Goal: Task Accomplishment & Management: Manage account settings

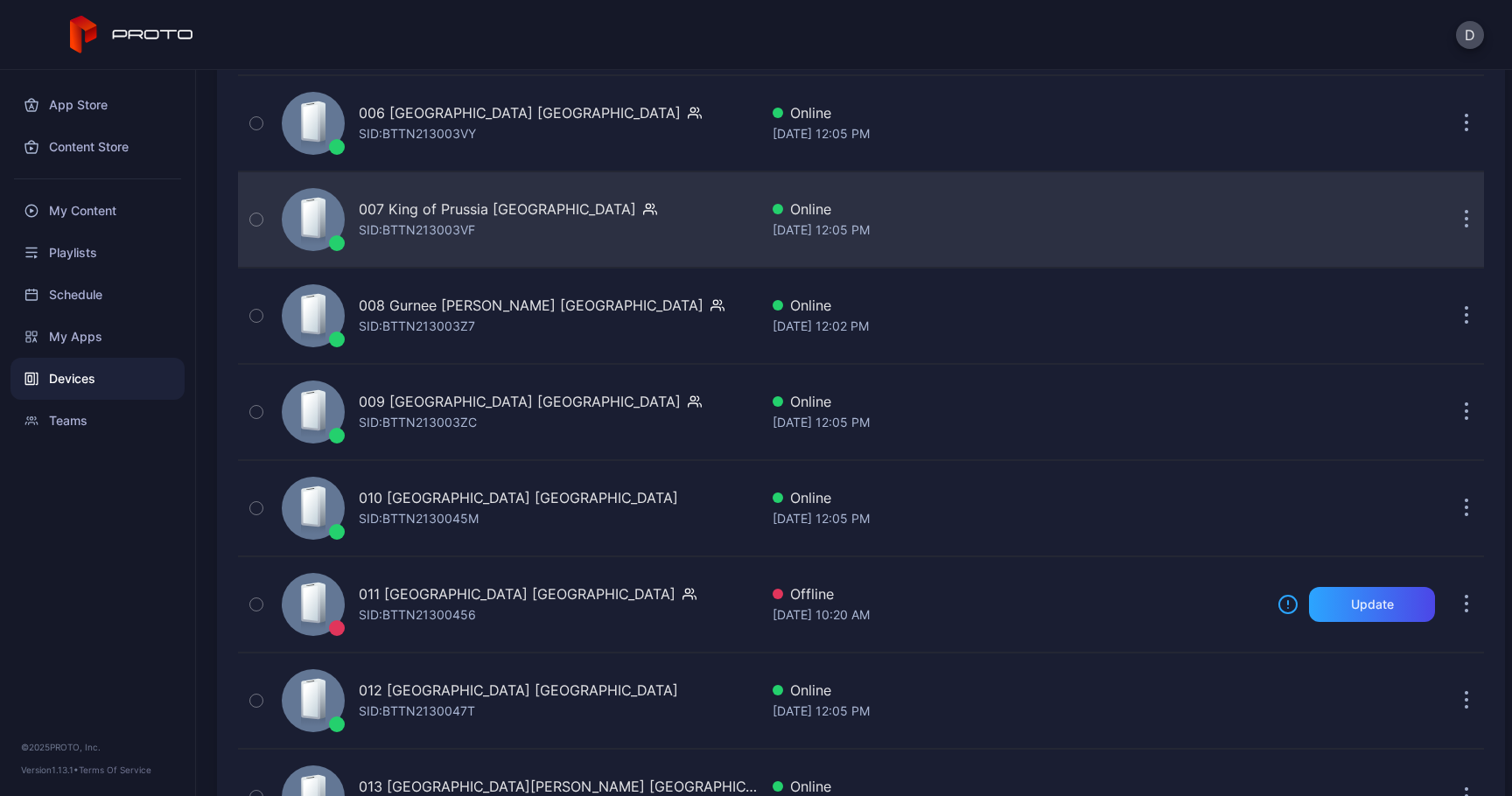
scroll to position [817, 0]
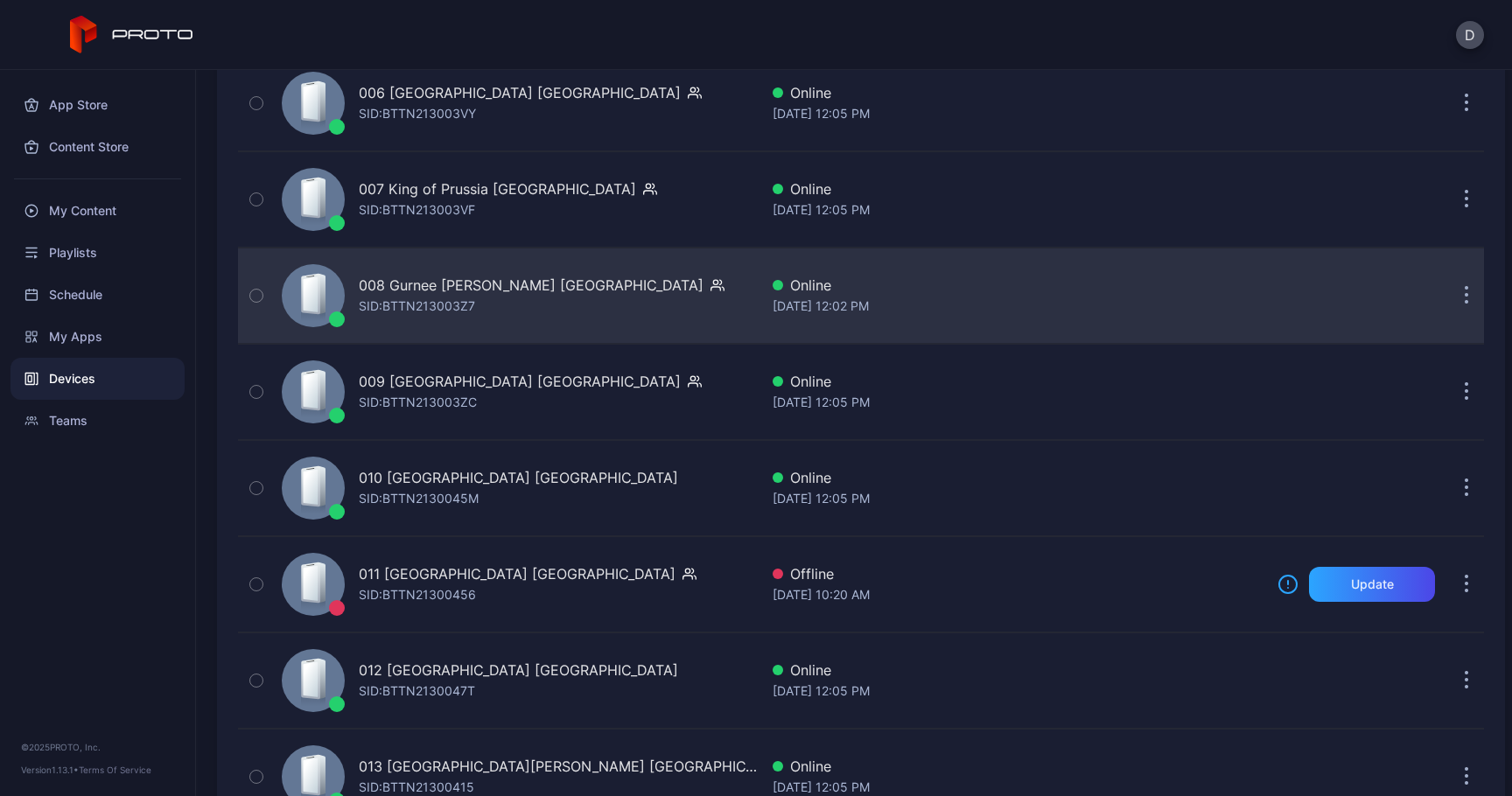
click at [1449, 295] on button "button" at bounding box center [1467, 296] width 35 height 35
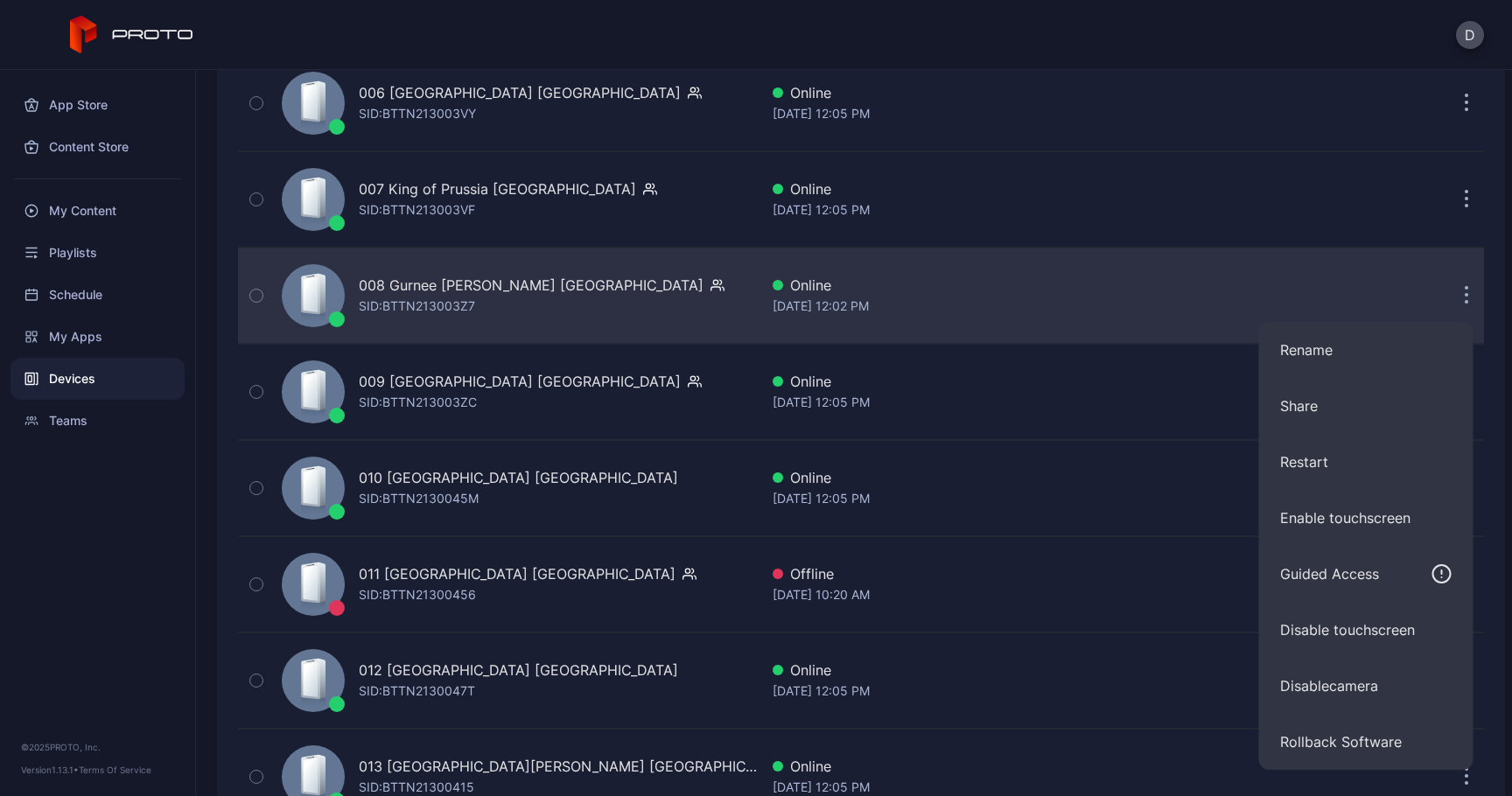
click at [1020, 297] on div "[DATE] 12:02 PM" at bounding box center [1018, 306] width 491 height 21
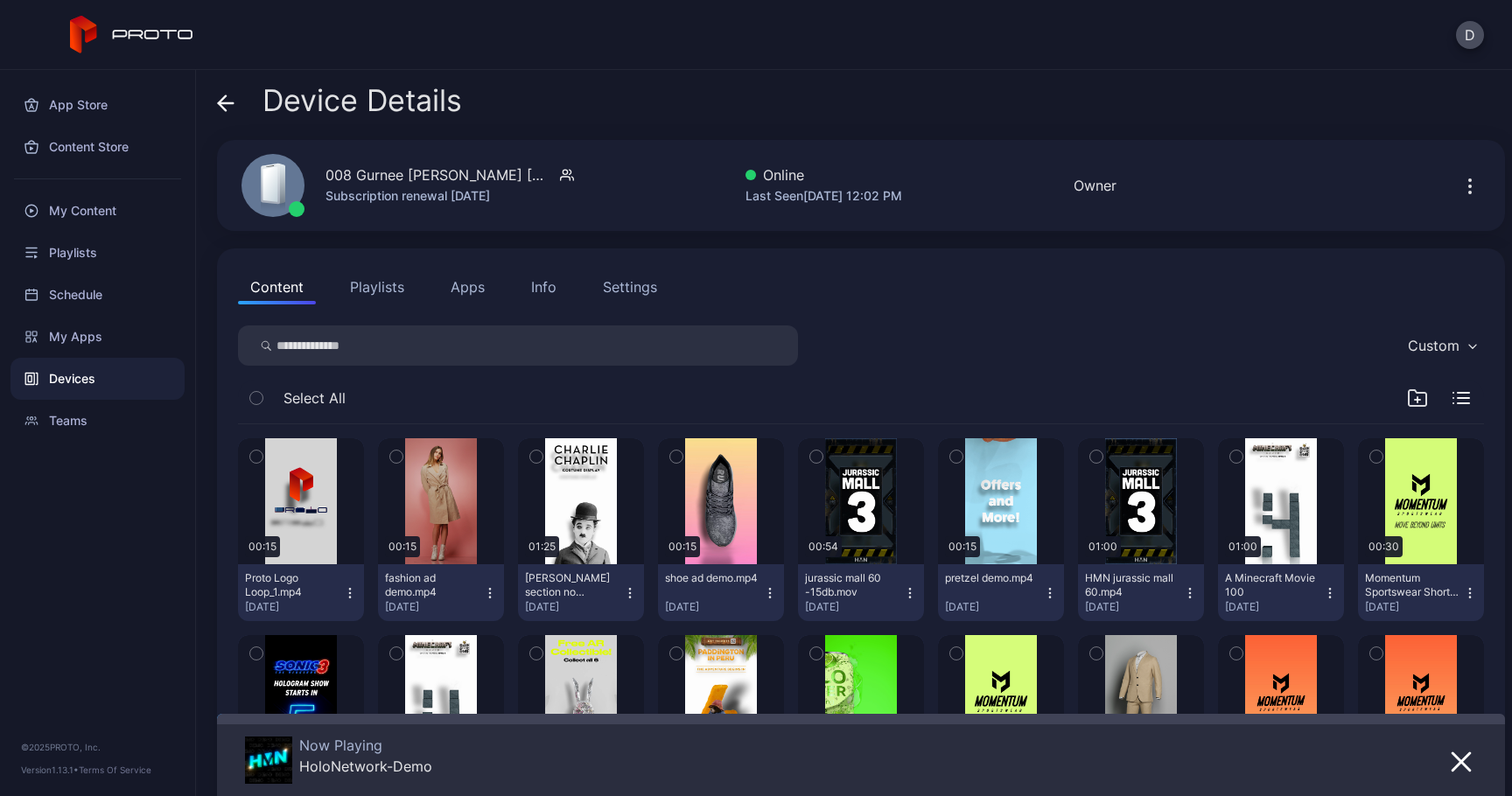
click at [493, 301] on button "Apps" at bounding box center [468, 287] width 59 height 35
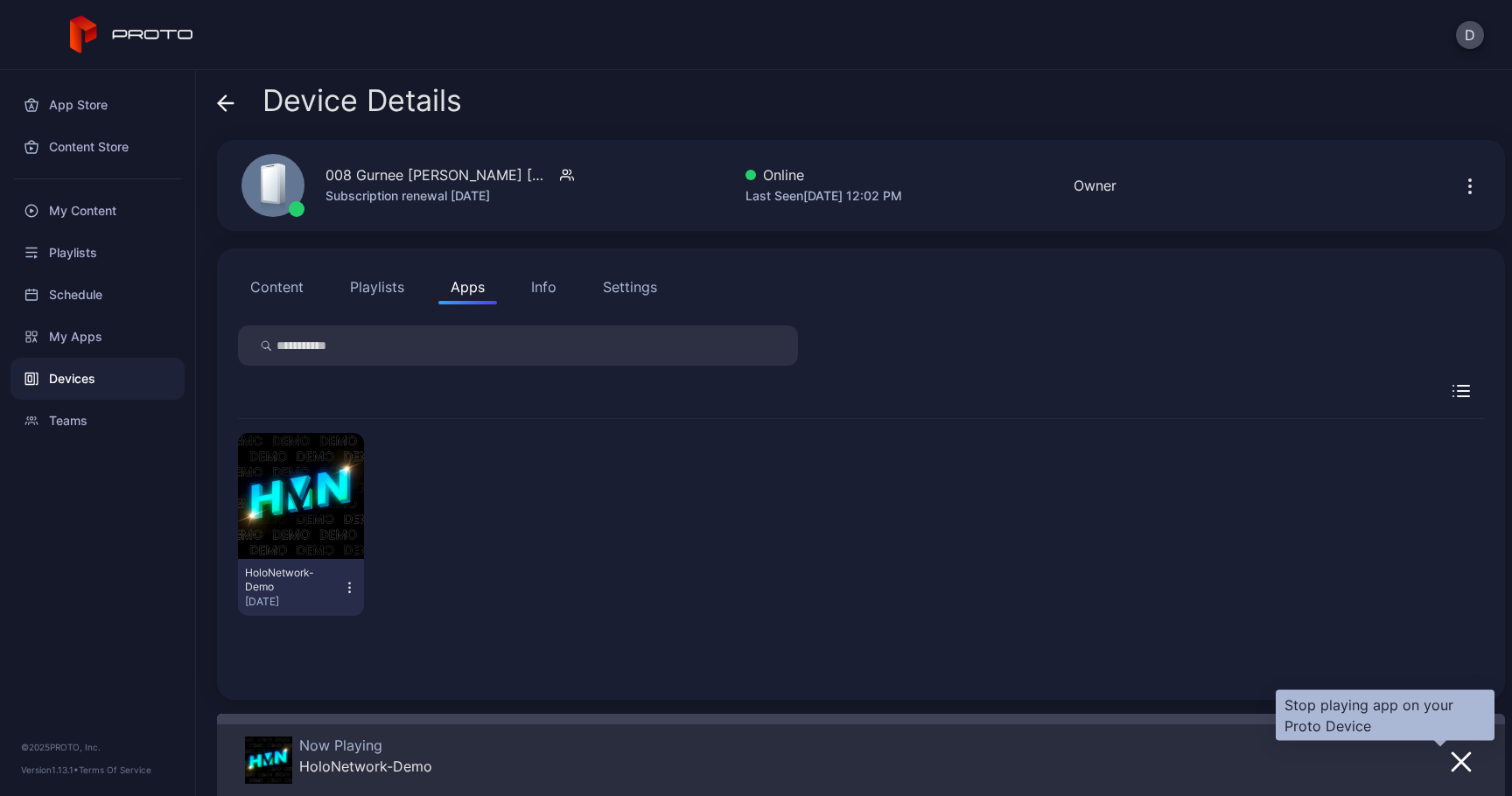
click at [1452, 758] on icon "button" at bounding box center [1461, 761] width 18 height 18
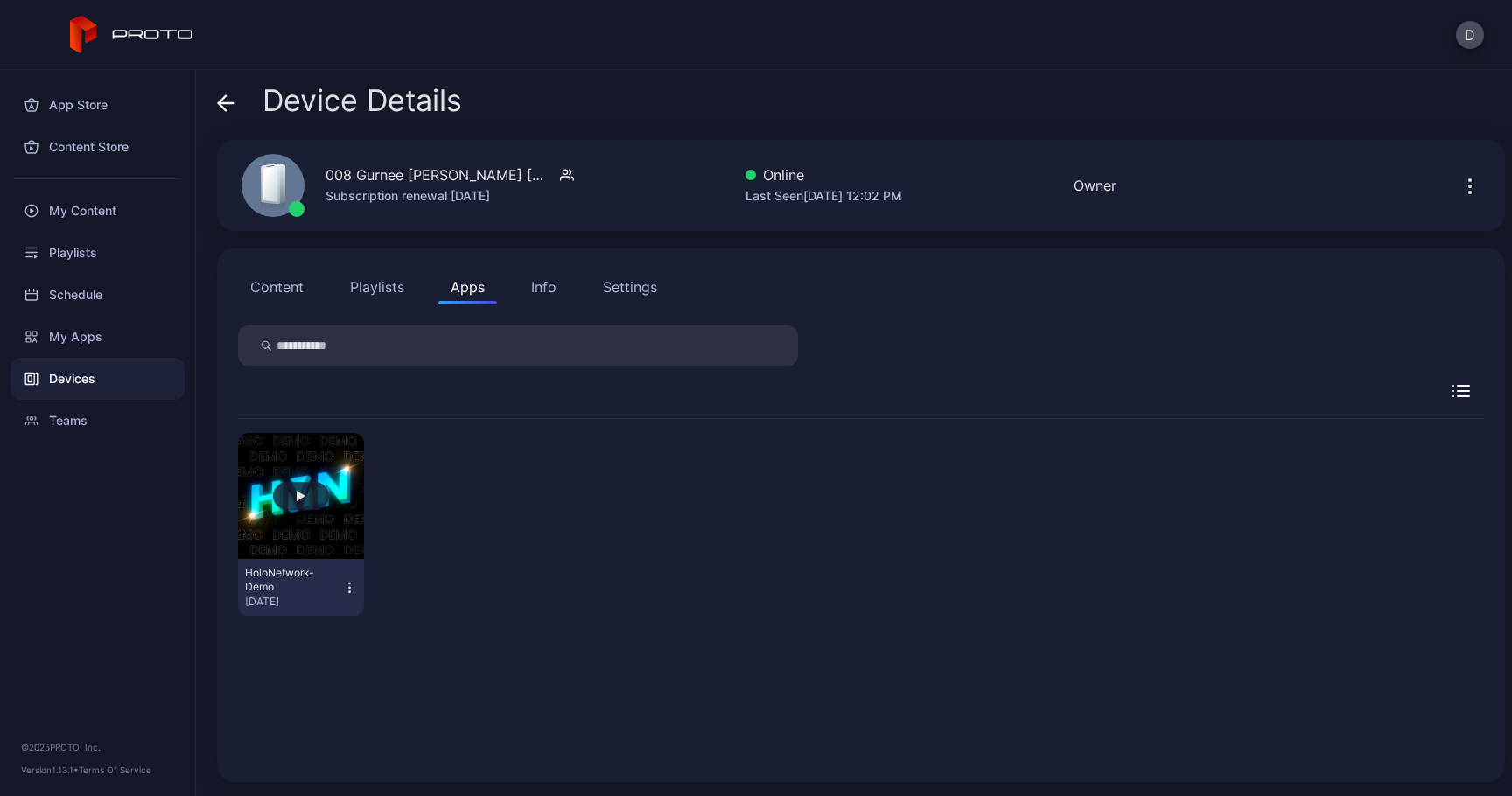
click at [292, 510] on button "button" at bounding box center [301, 496] width 126 height 126
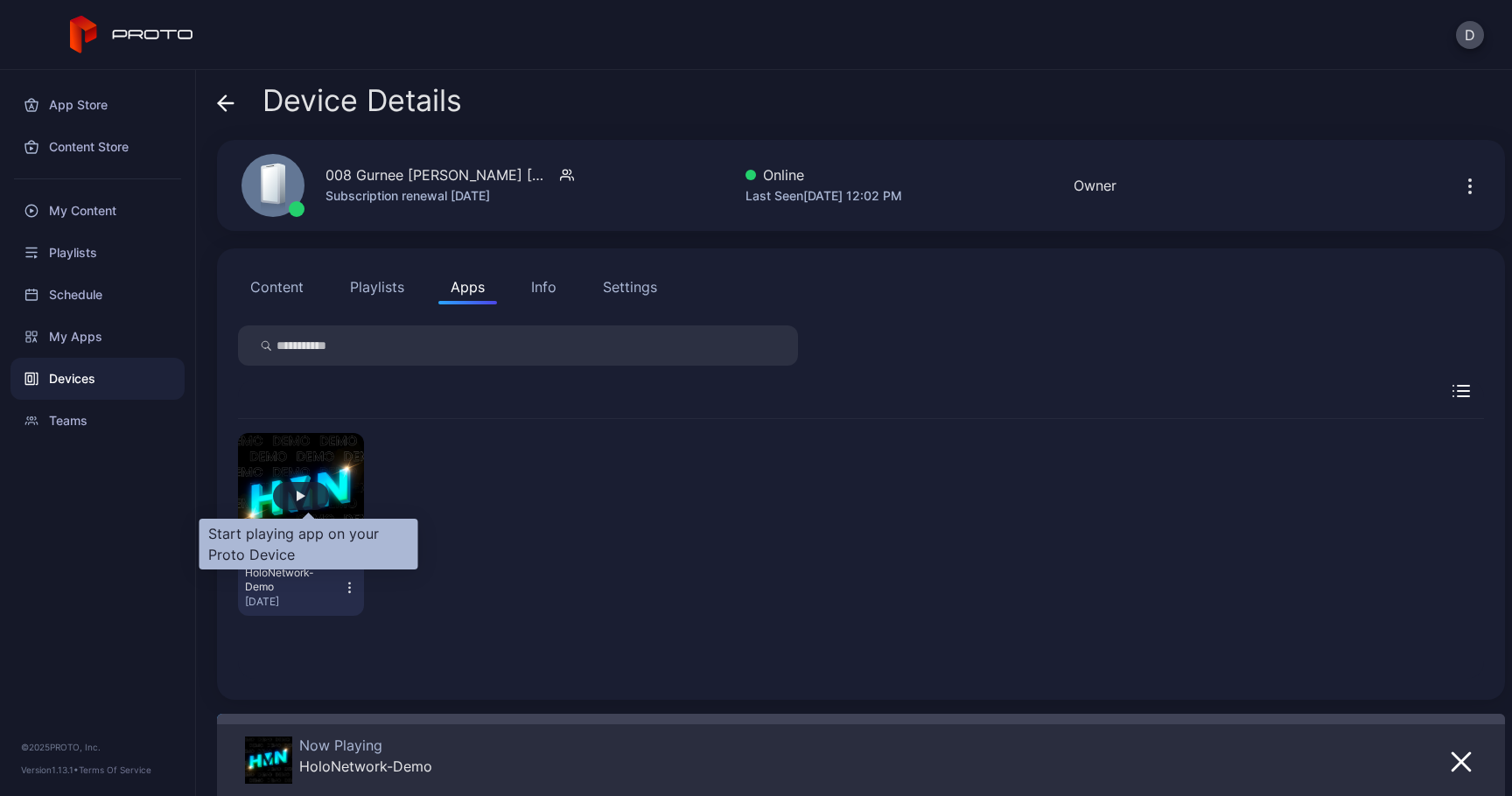
click at [303, 502] on div "button" at bounding box center [301, 496] width 56 height 28
click at [223, 104] on icon at bounding box center [226, 104] width 15 height 0
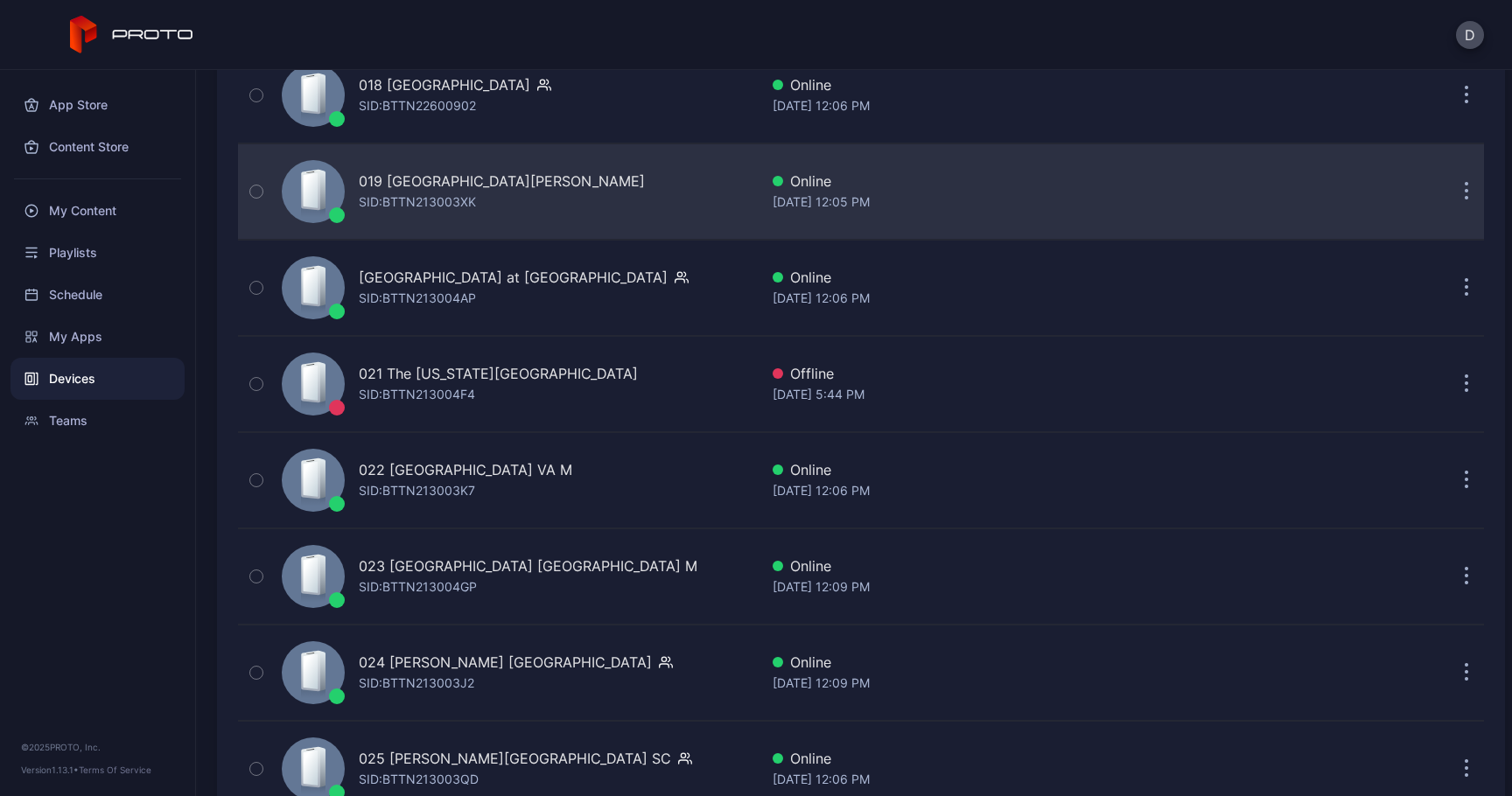
scroll to position [2001, 0]
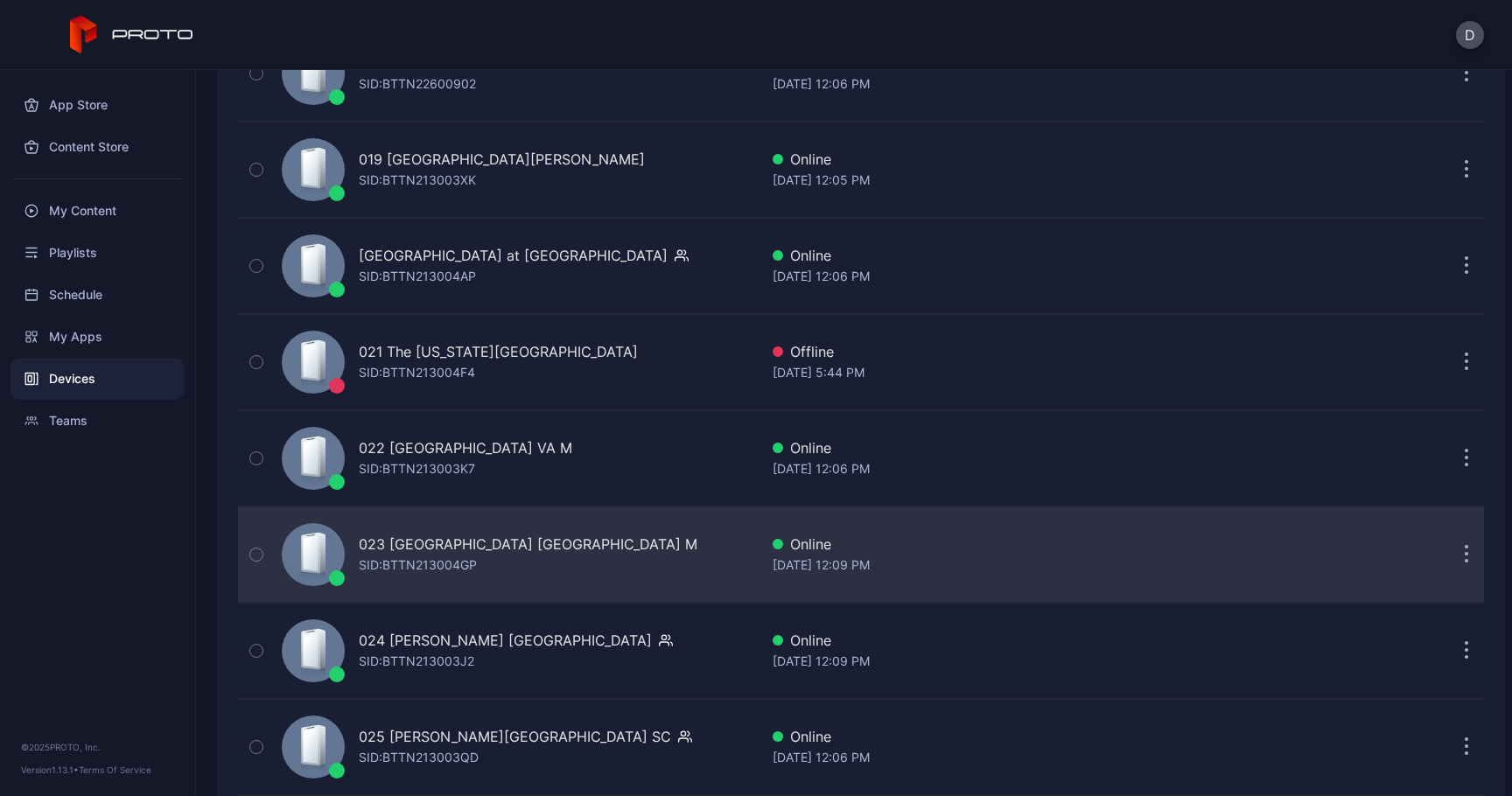
click at [474, 546] on div "023 [GEOGRAPHIC_DATA] [GEOGRAPHIC_DATA] M" at bounding box center [527, 544] width 339 height 21
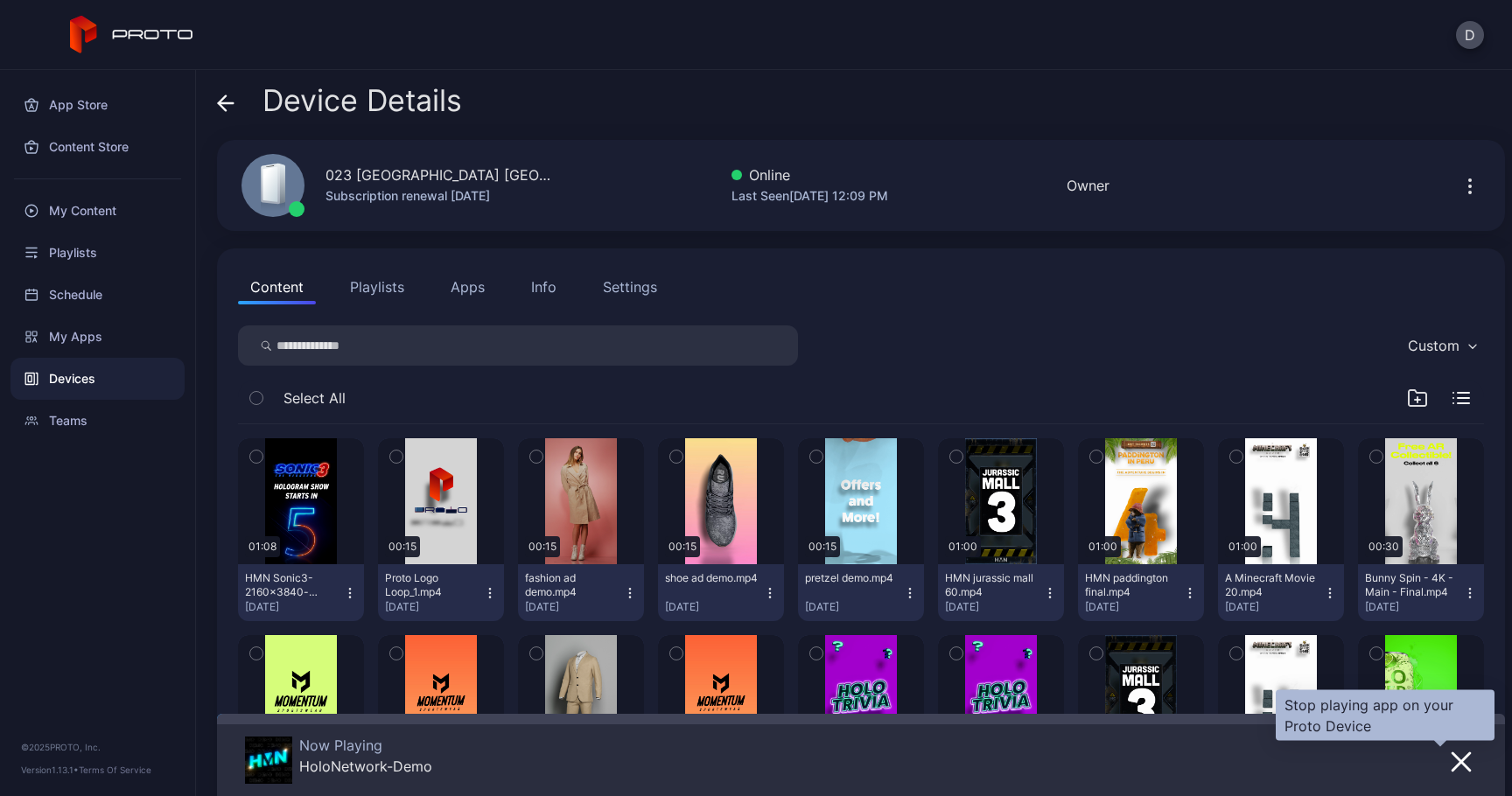
click at [1451, 753] on icon "button" at bounding box center [1462, 761] width 21 height 21
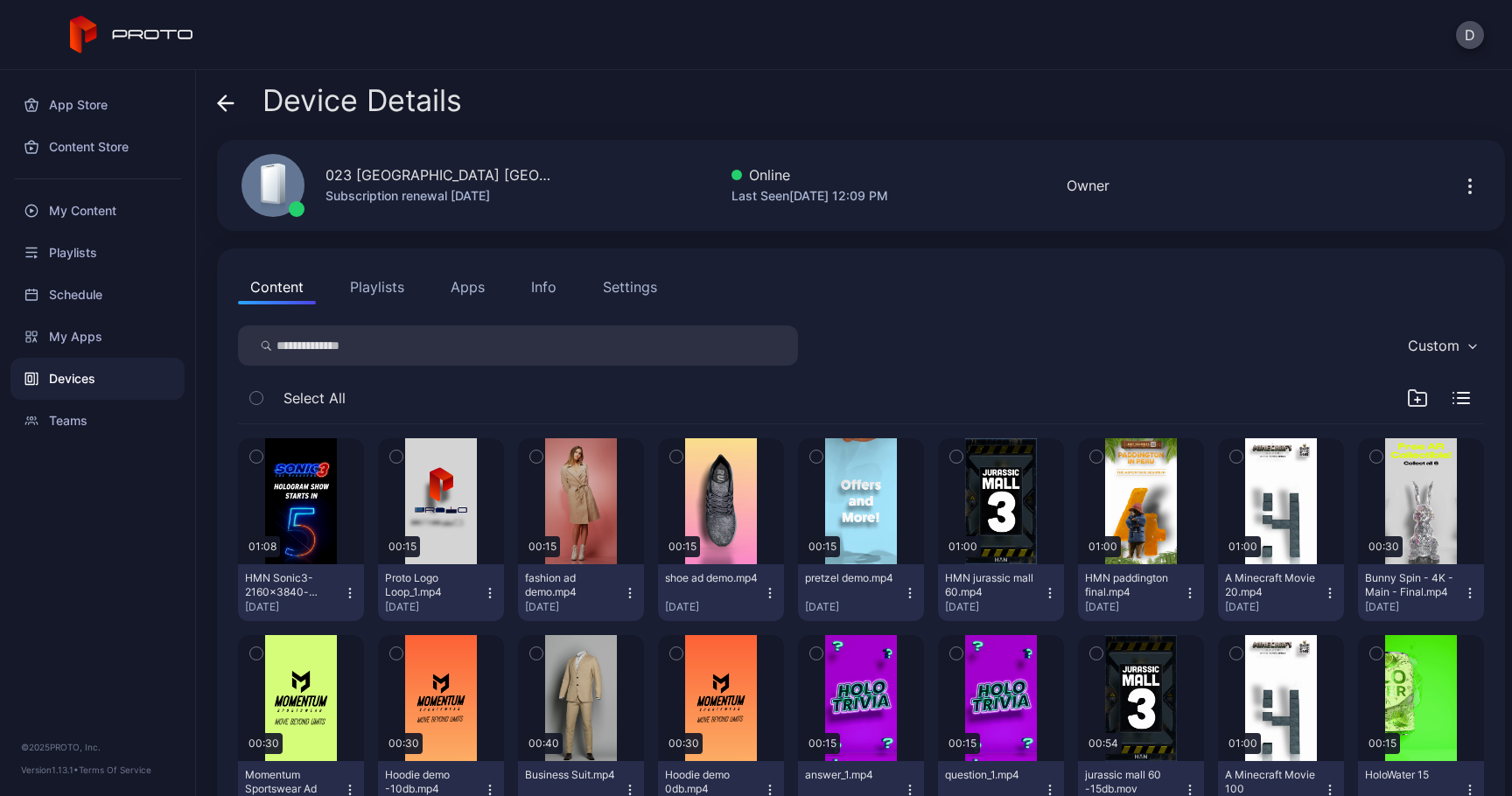
click at [483, 284] on button "Apps" at bounding box center [468, 287] width 59 height 35
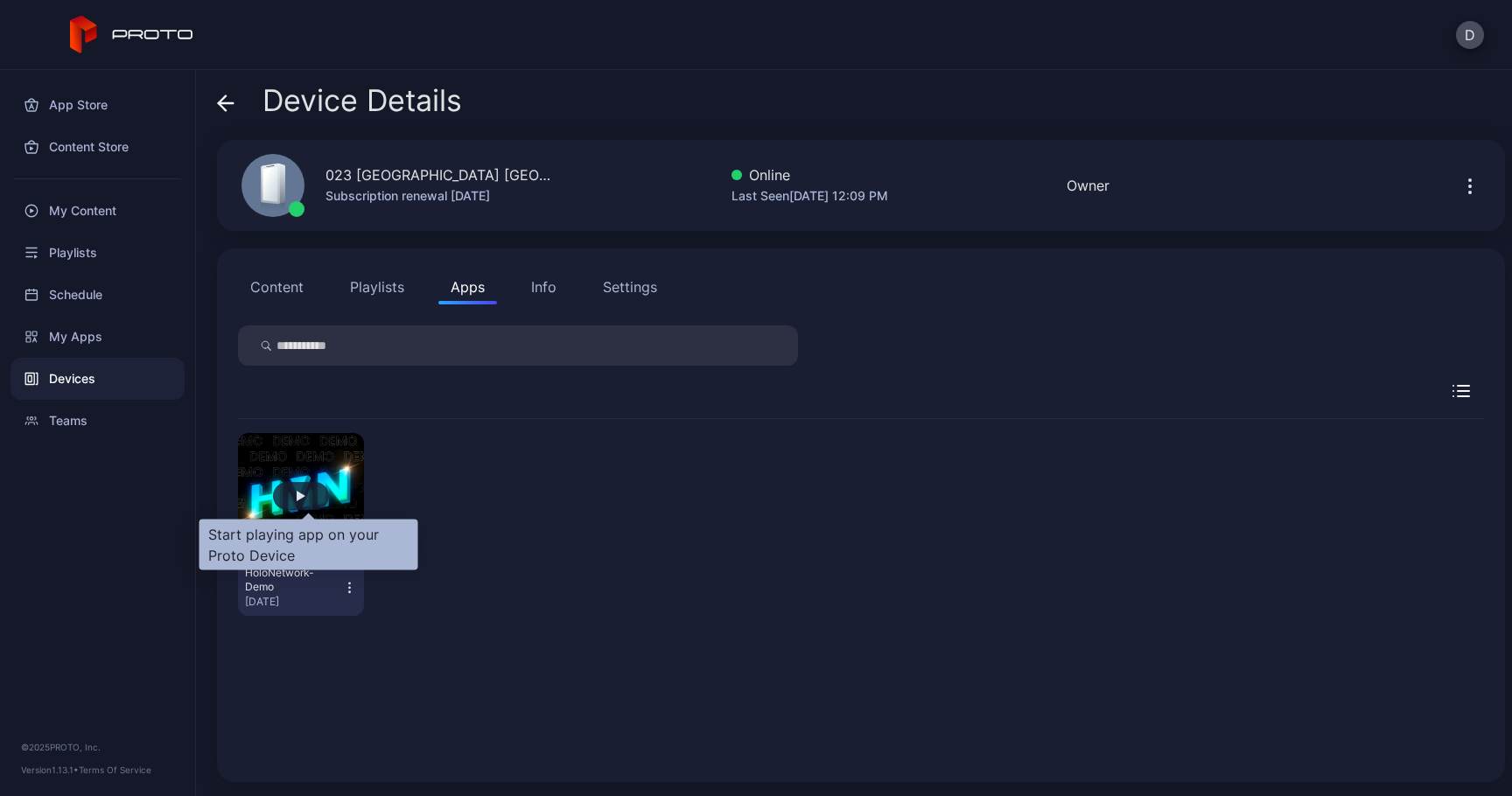
click at [305, 500] on div "button" at bounding box center [301, 496] width 8 height 10
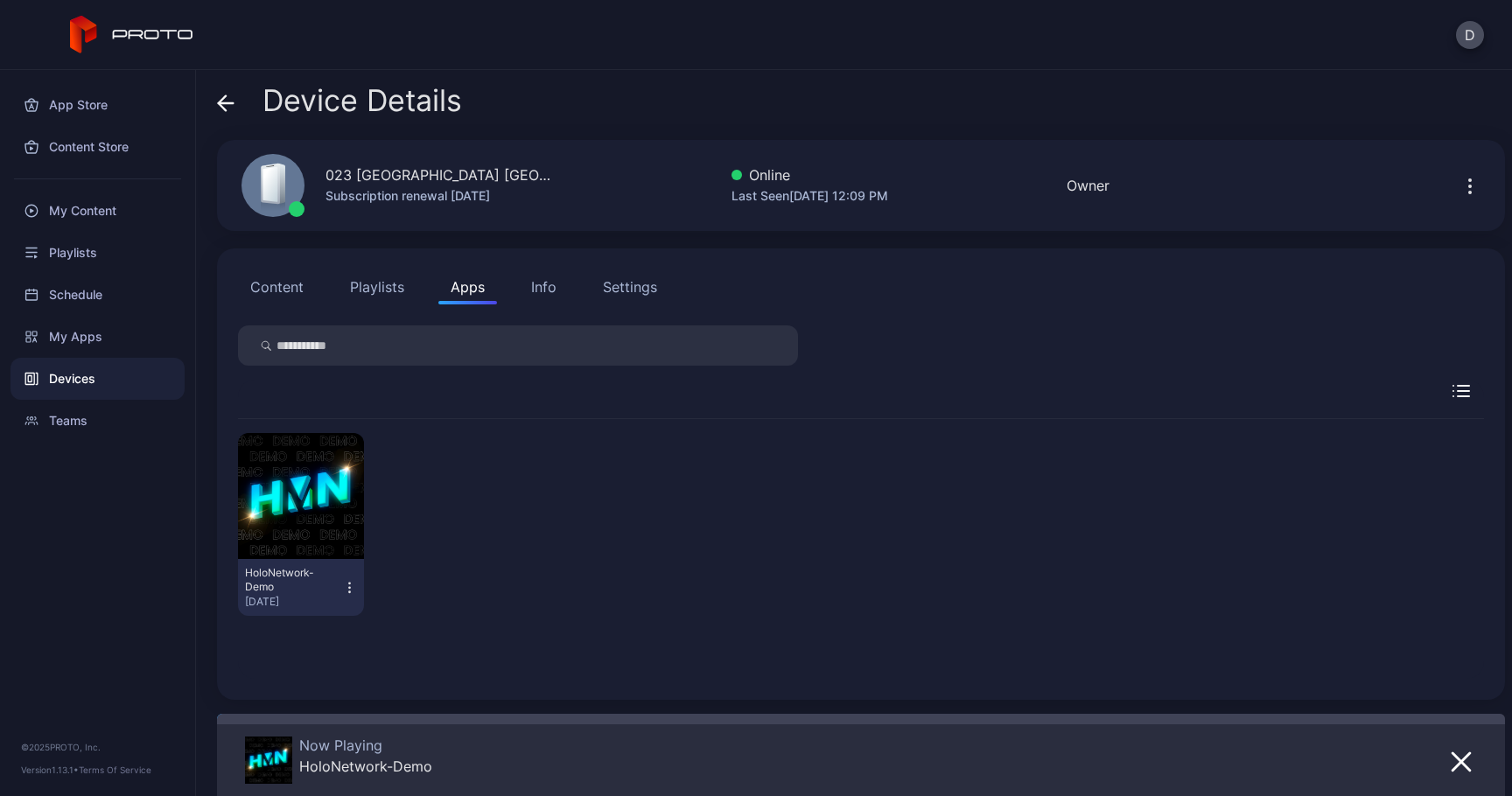
click at [227, 110] on icon at bounding box center [226, 103] width 18 height 18
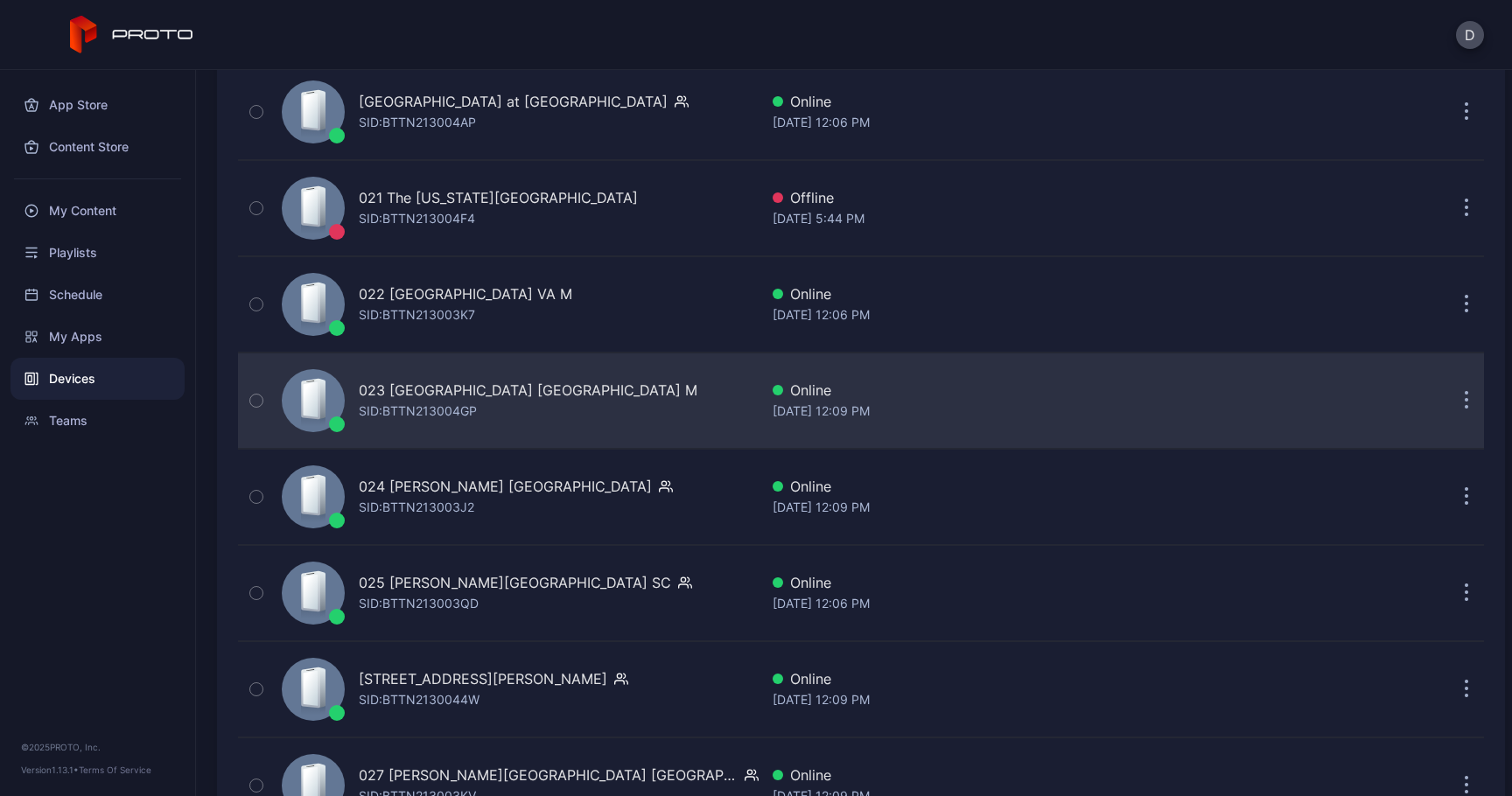
scroll to position [2179, 0]
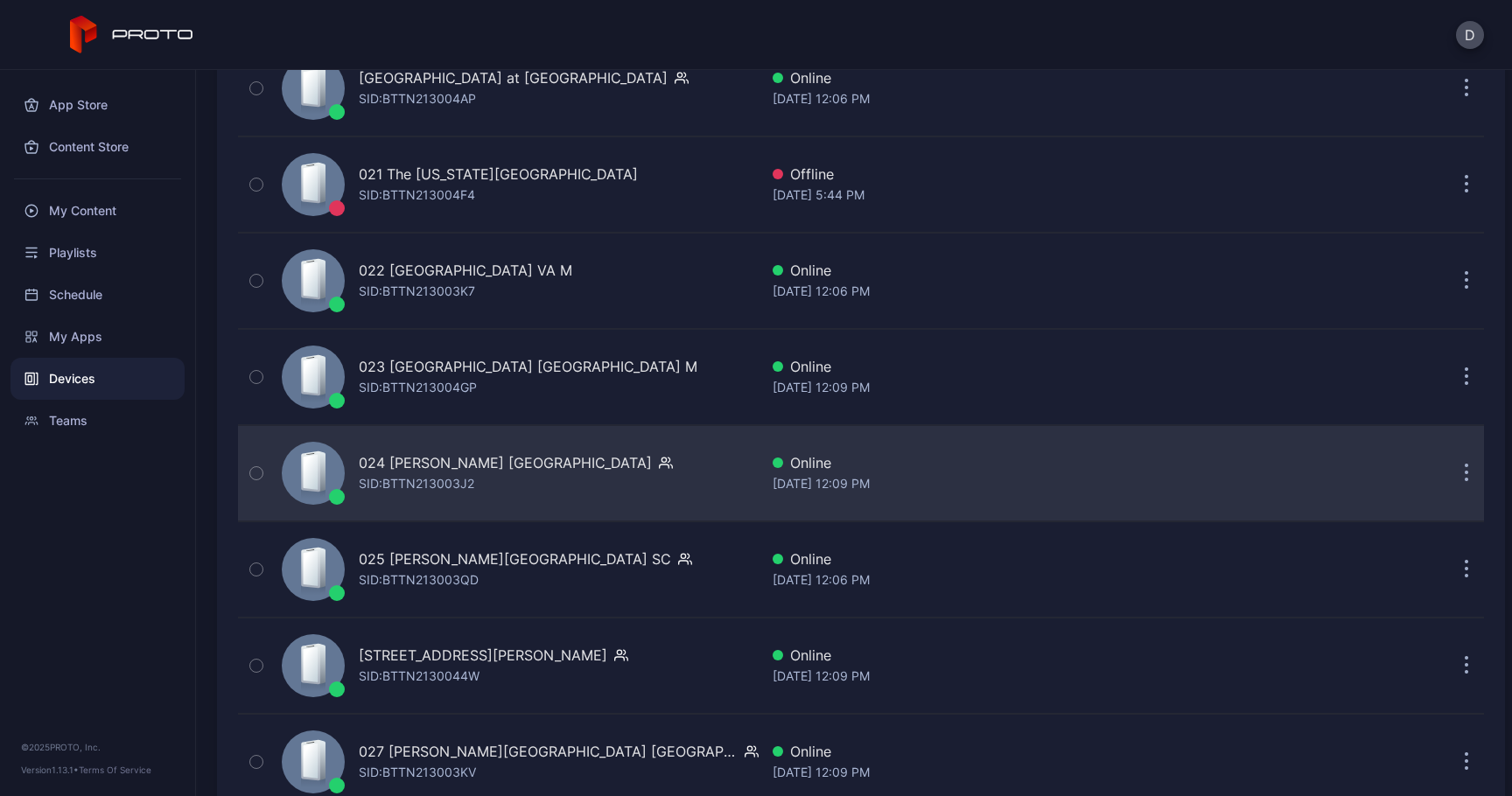
click at [454, 493] on div "SID: BTTN213003J2" at bounding box center [416, 483] width 116 height 21
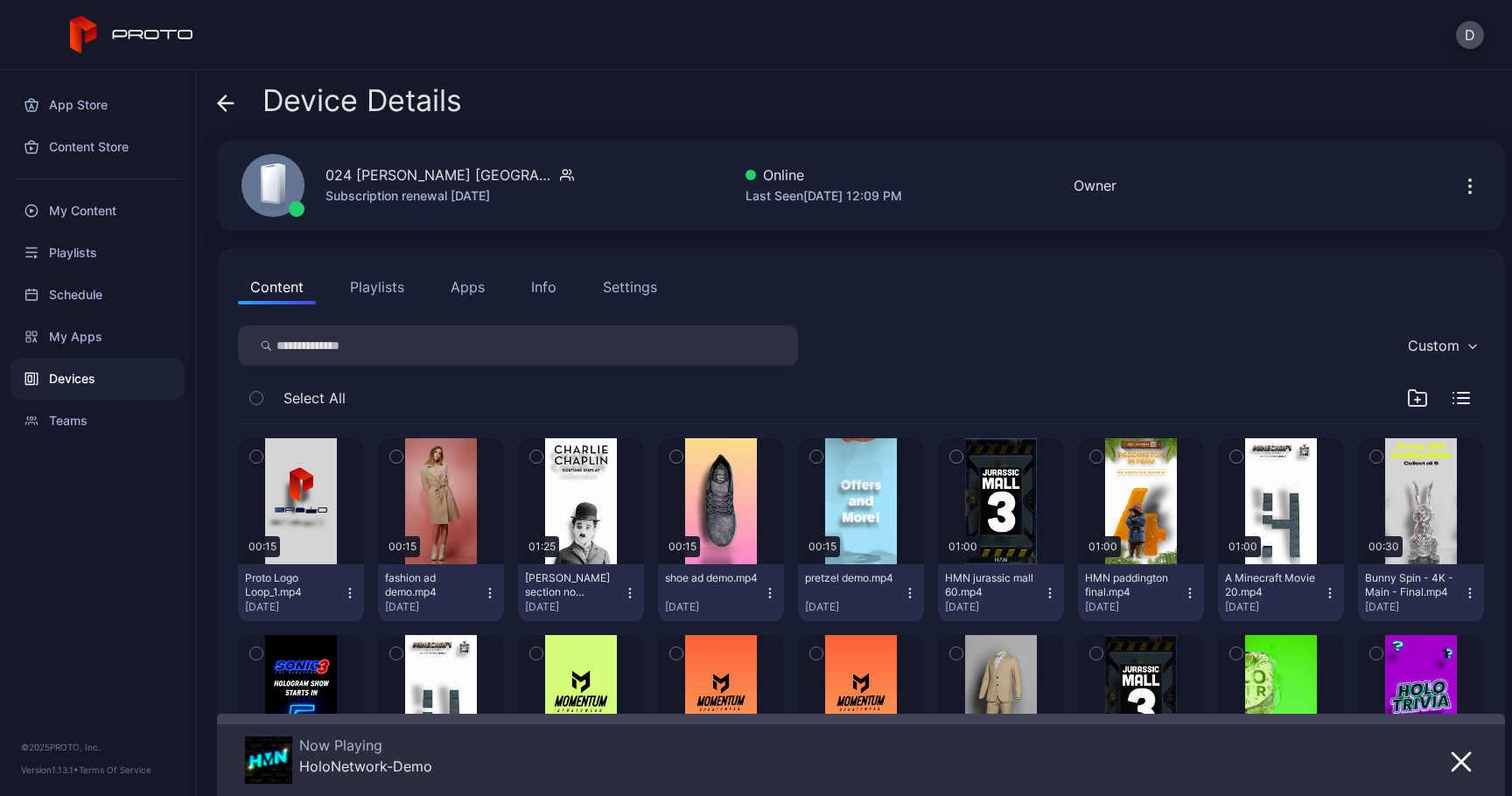
click at [469, 307] on div "Content Playlists Apps Info Settings Custom Select All 00:15 Proto Logo Loop_1.…" at bounding box center [861, 649] width 1288 height 802
click at [474, 300] on button "Apps" at bounding box center [468, 287] width 59 height 35
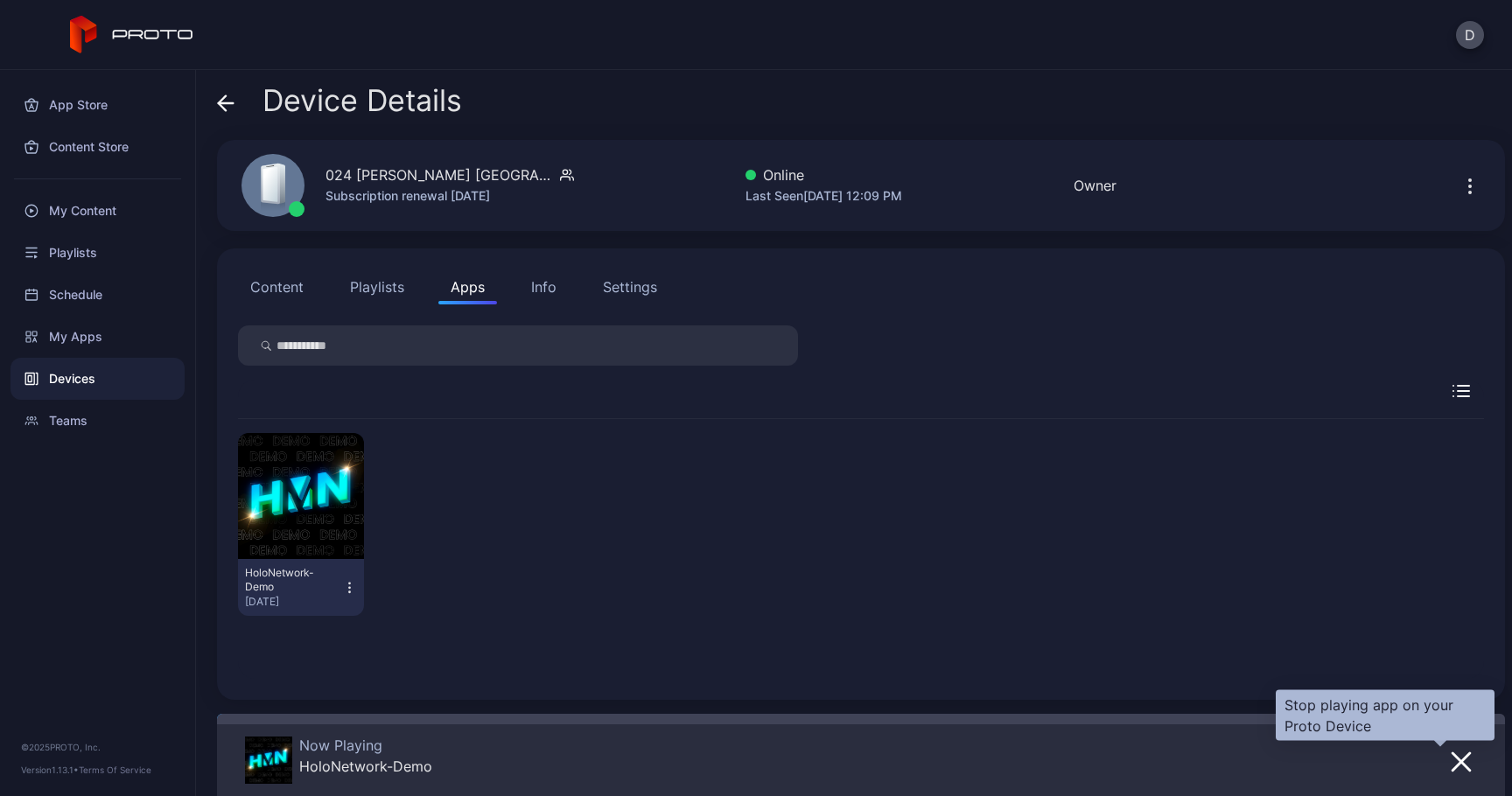
click at [1452, 759] on icon "button" at bounding box center [1461, 761] width 18 height 18
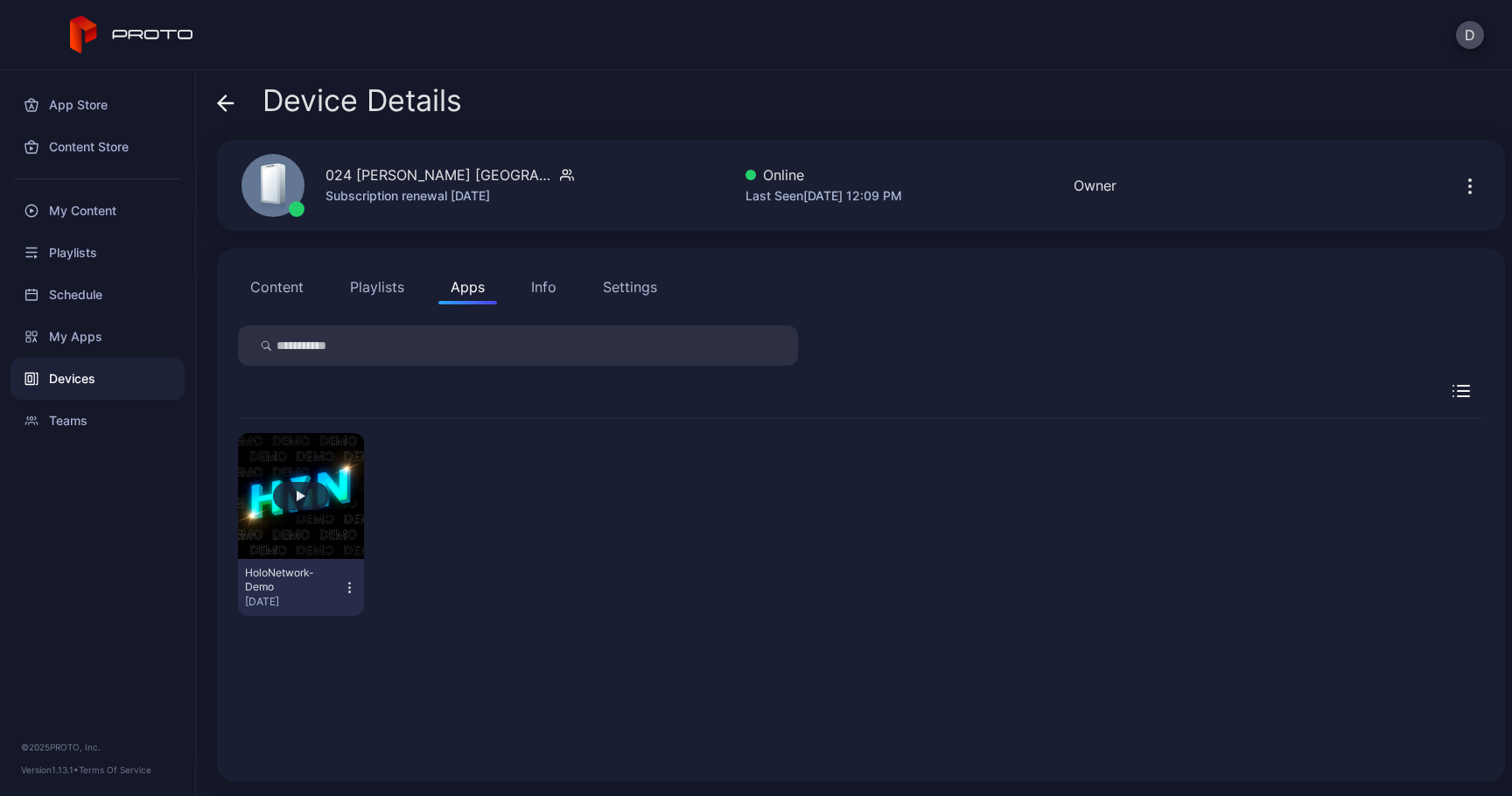
click at [317, 508] on div "button" at bounding box center [301, 496] width 56 height 28
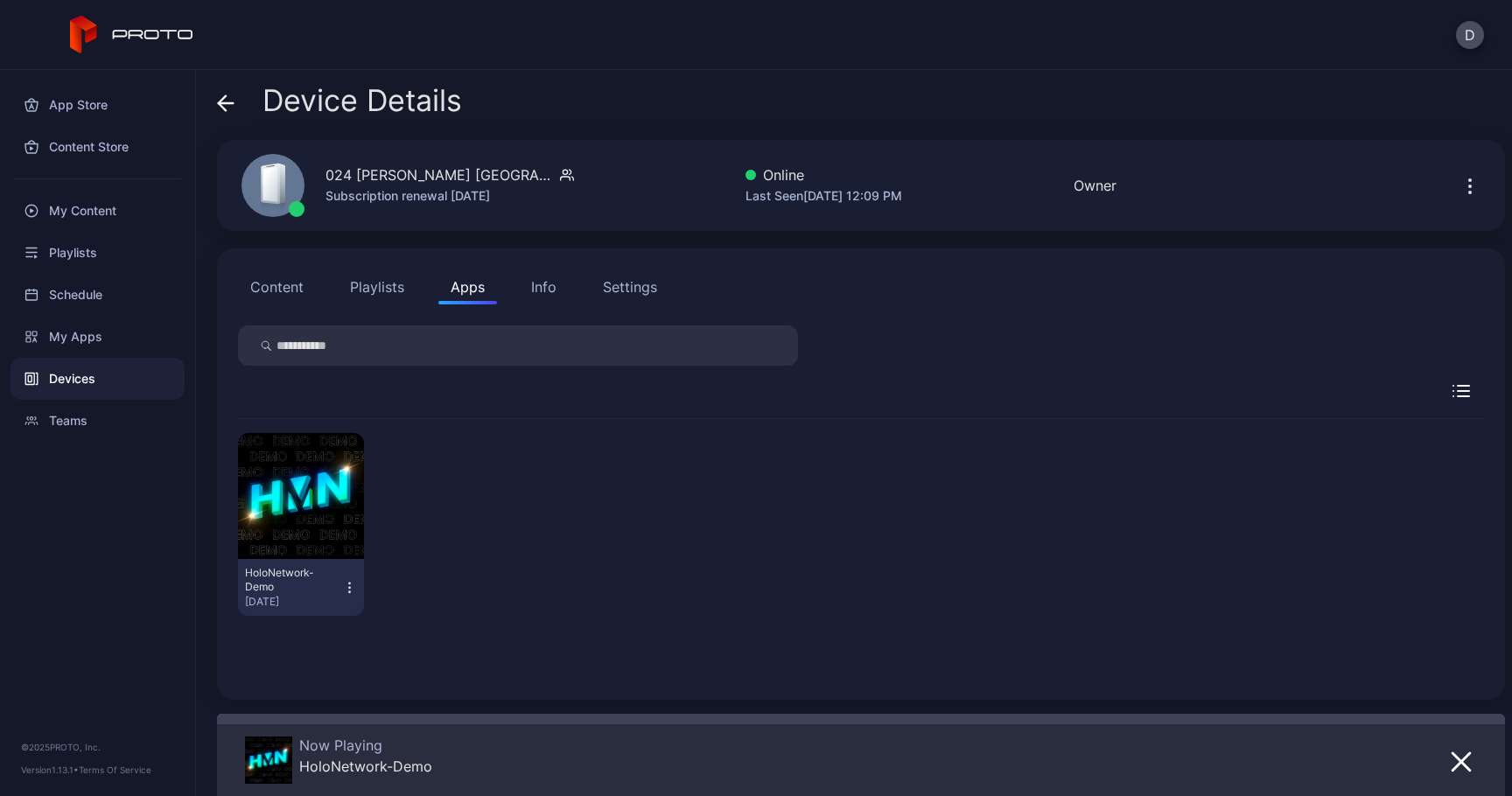
click at [230, 109] on icon at bounding box center [226, 103] width 18 height 18
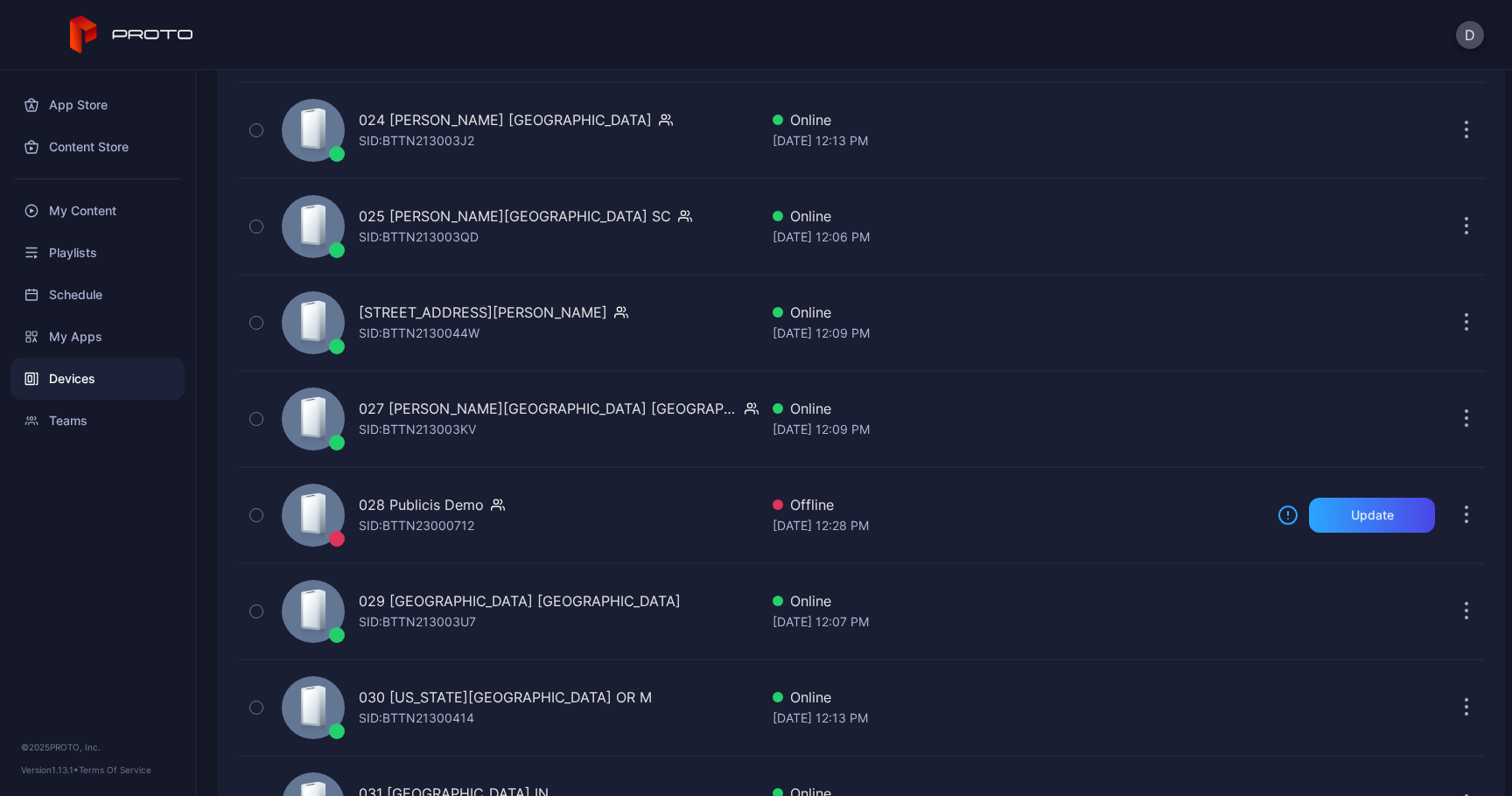
scroll to position [2522, 0]
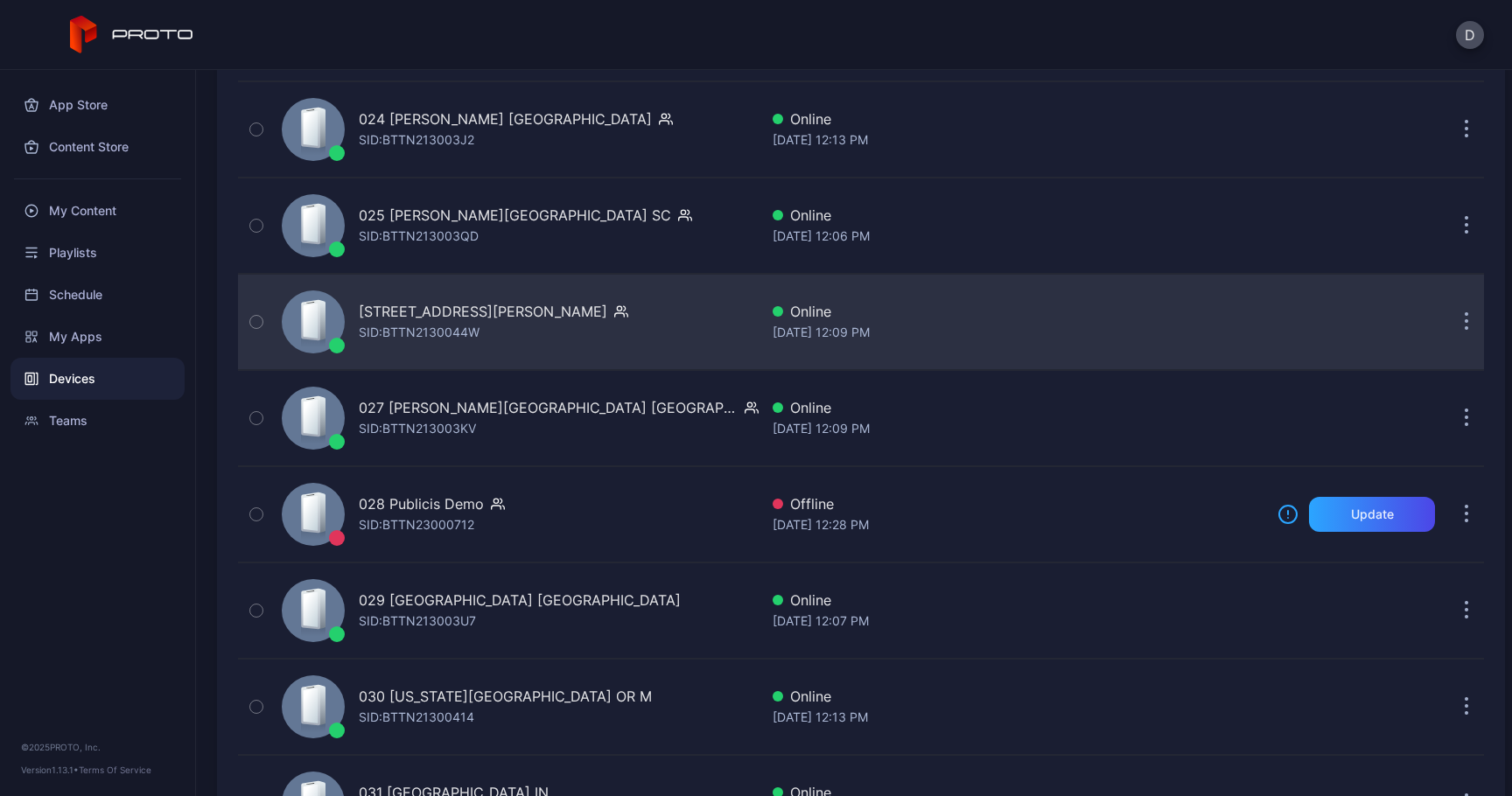
click at [694, 314] on div "[STREET_ADDRESS][PERSON_NAME] SID: BTTN2130044W" at bounding box center [516, 322] width 484 height 88
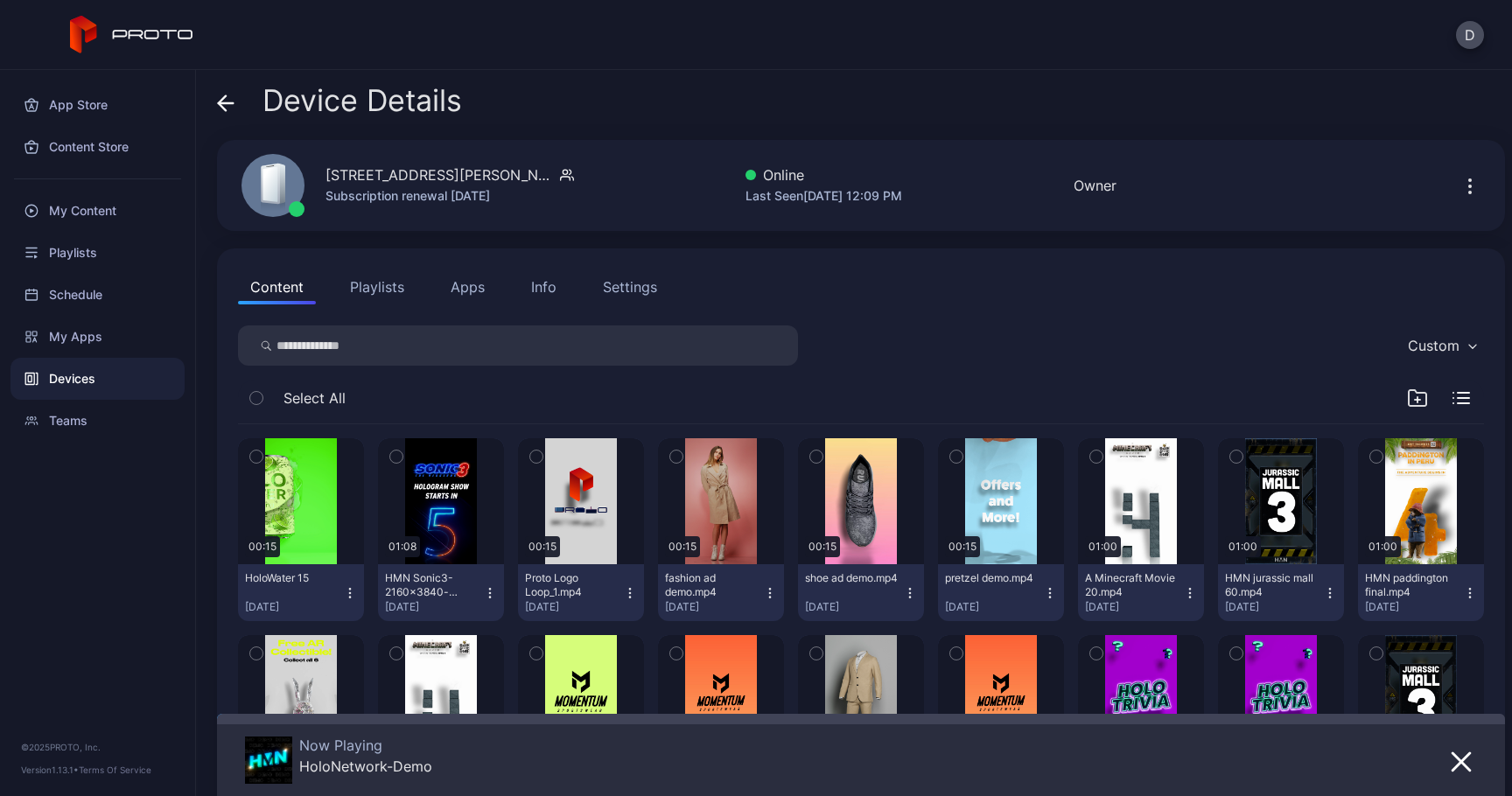
click at [455, 287] on button "Apps" at bounding box center [468, 287] width 59 height 35
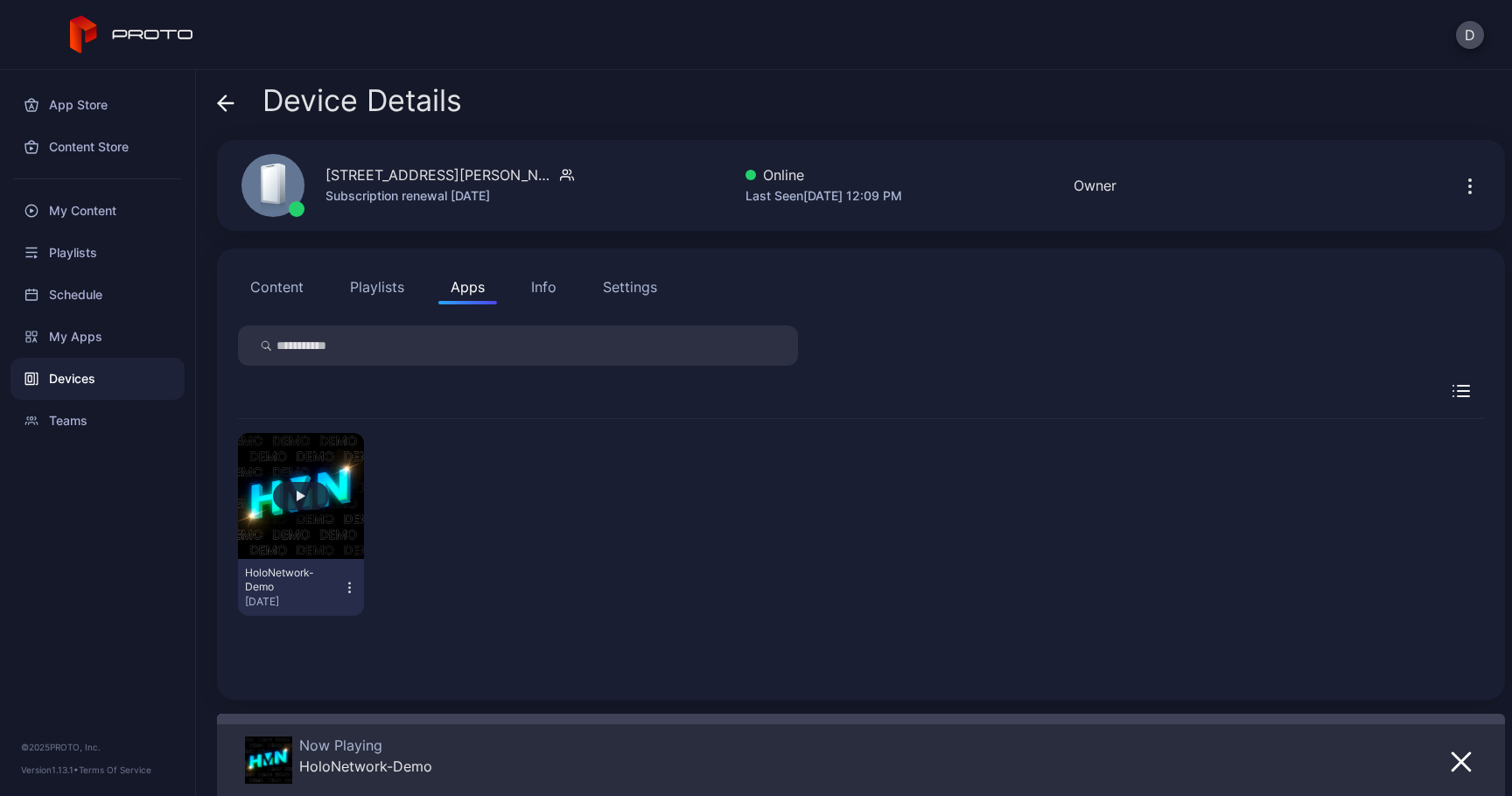
click at [307, 503] on div "button" at bounding box center [301, 496] width 56 height 28
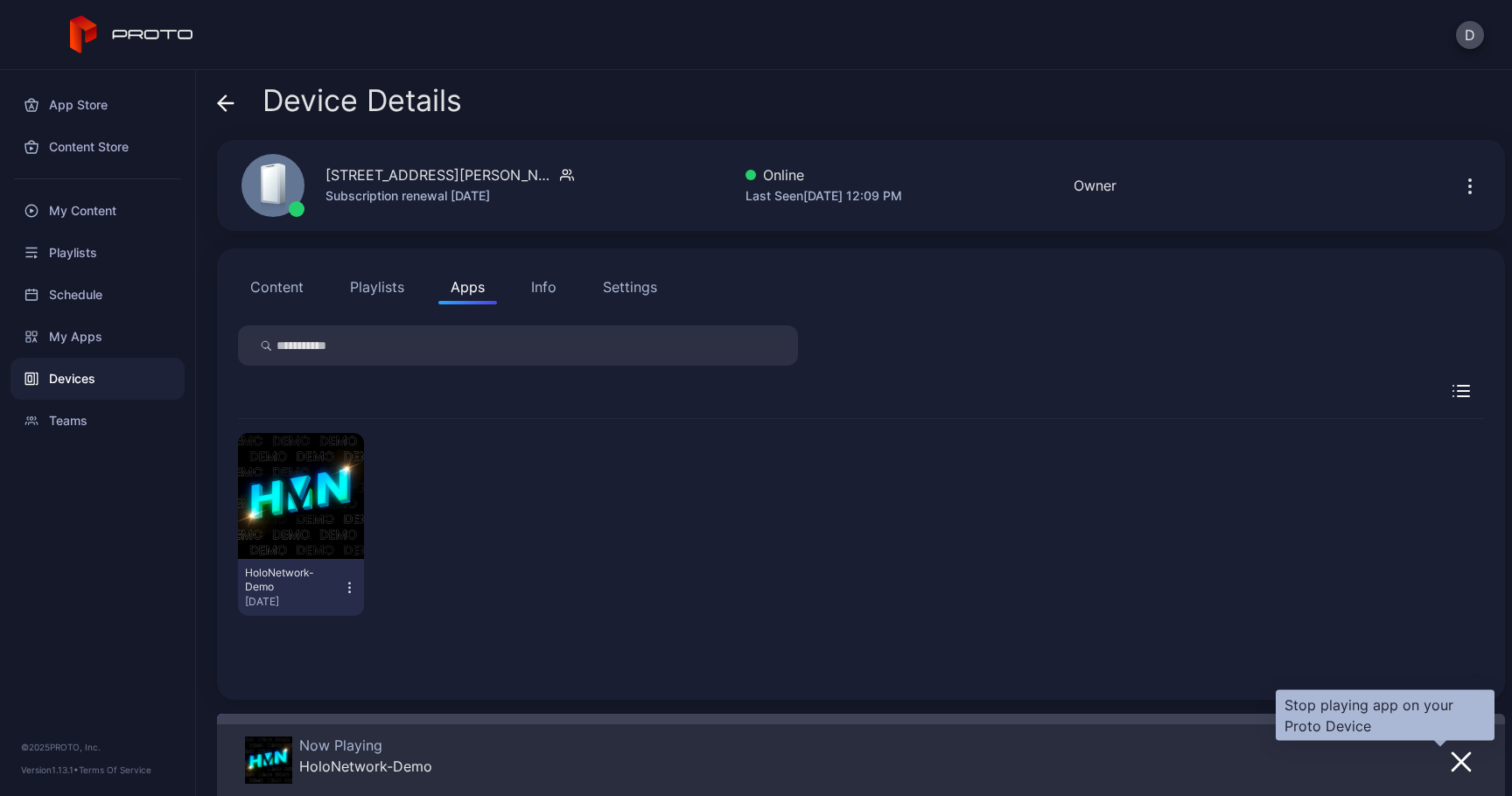
click at [1446, 750] on button "button" at bounding box center [1462, 761] width 32 height 24
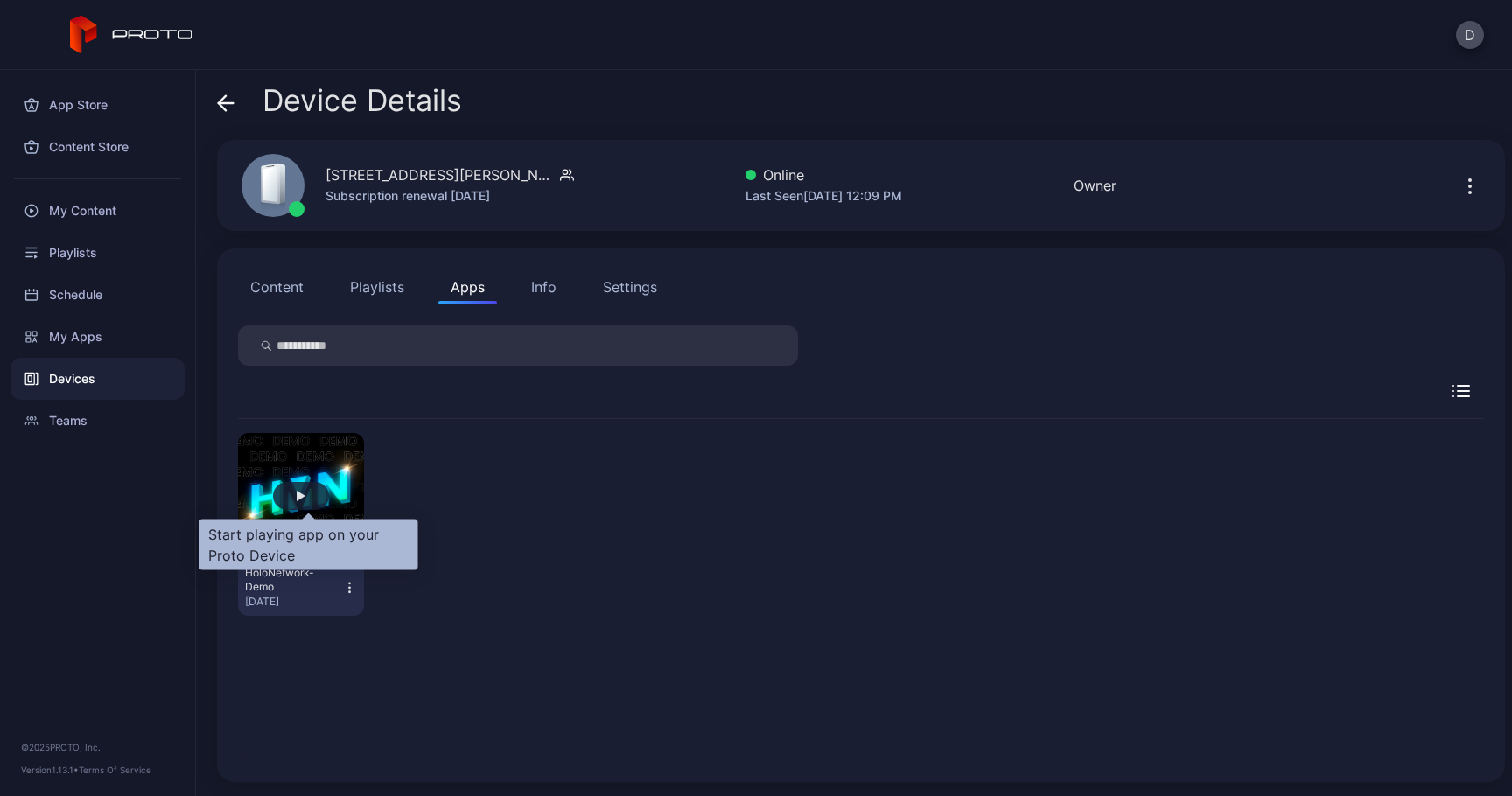
click at [317, 494] on div "button" at bounding box center [301, 496] width 56 height 28
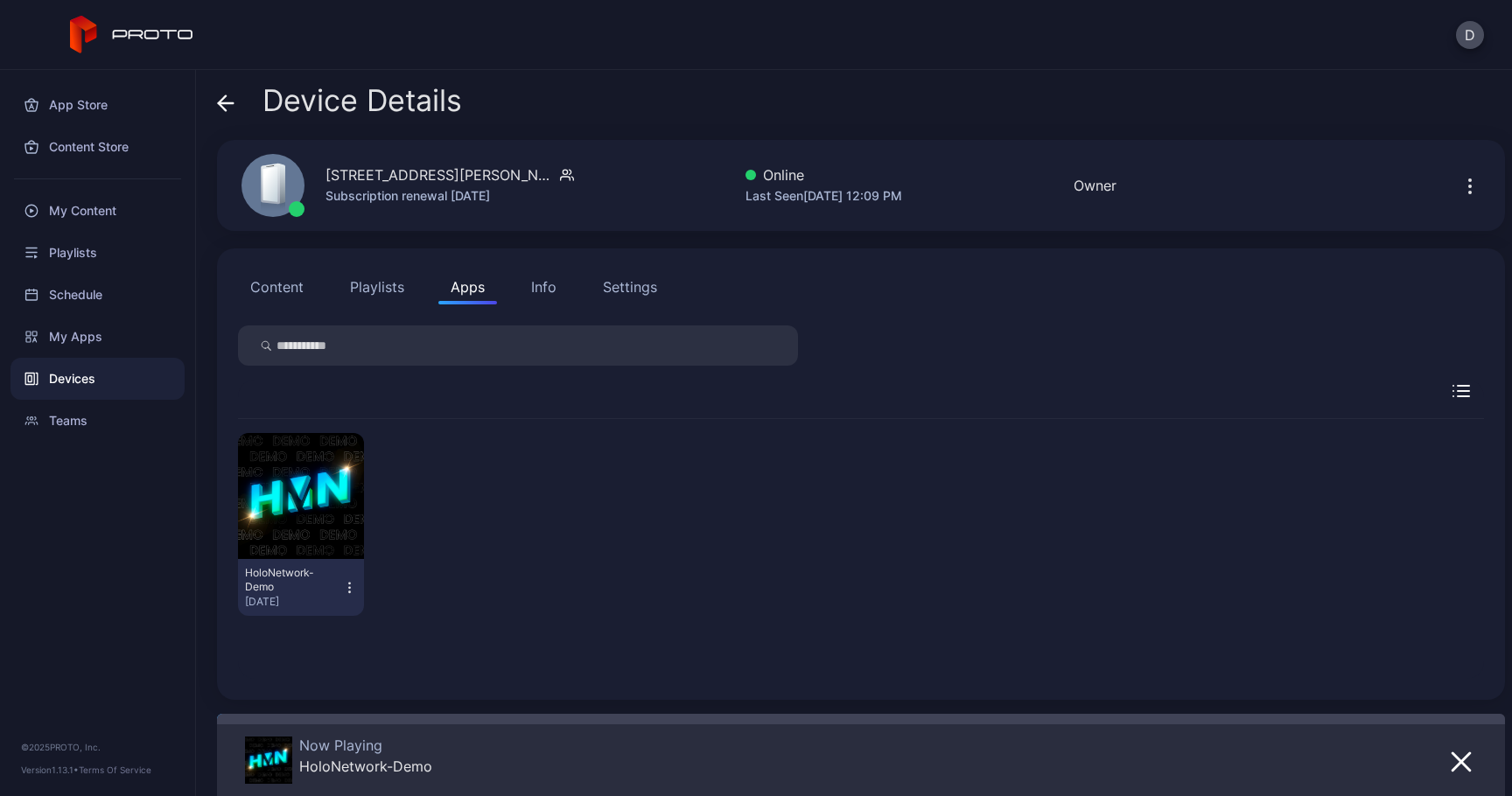
click at [232, 109] on icon at bounding box center [226, 103] width 18 height 18
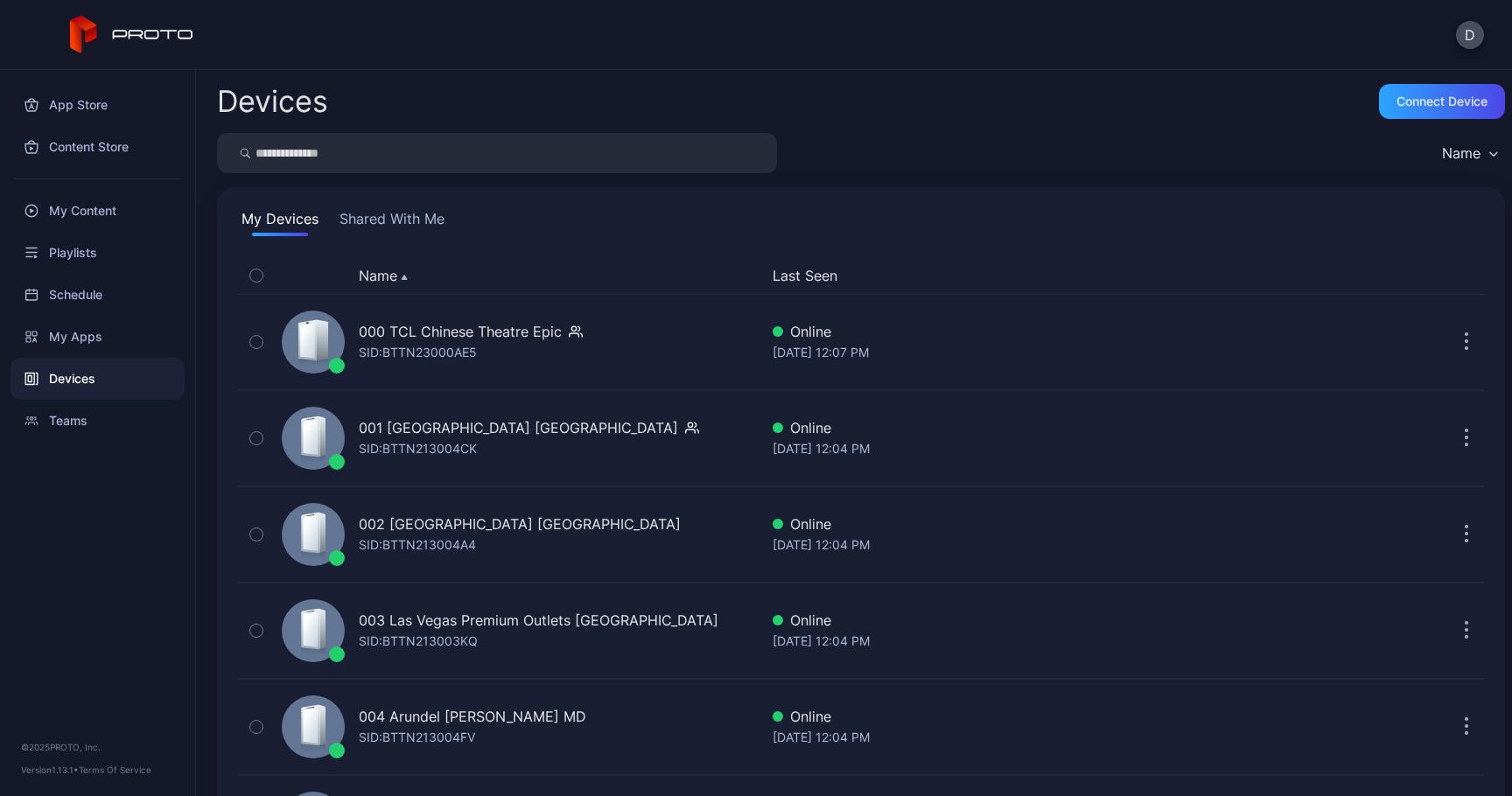
scroll to position [2522, 0]
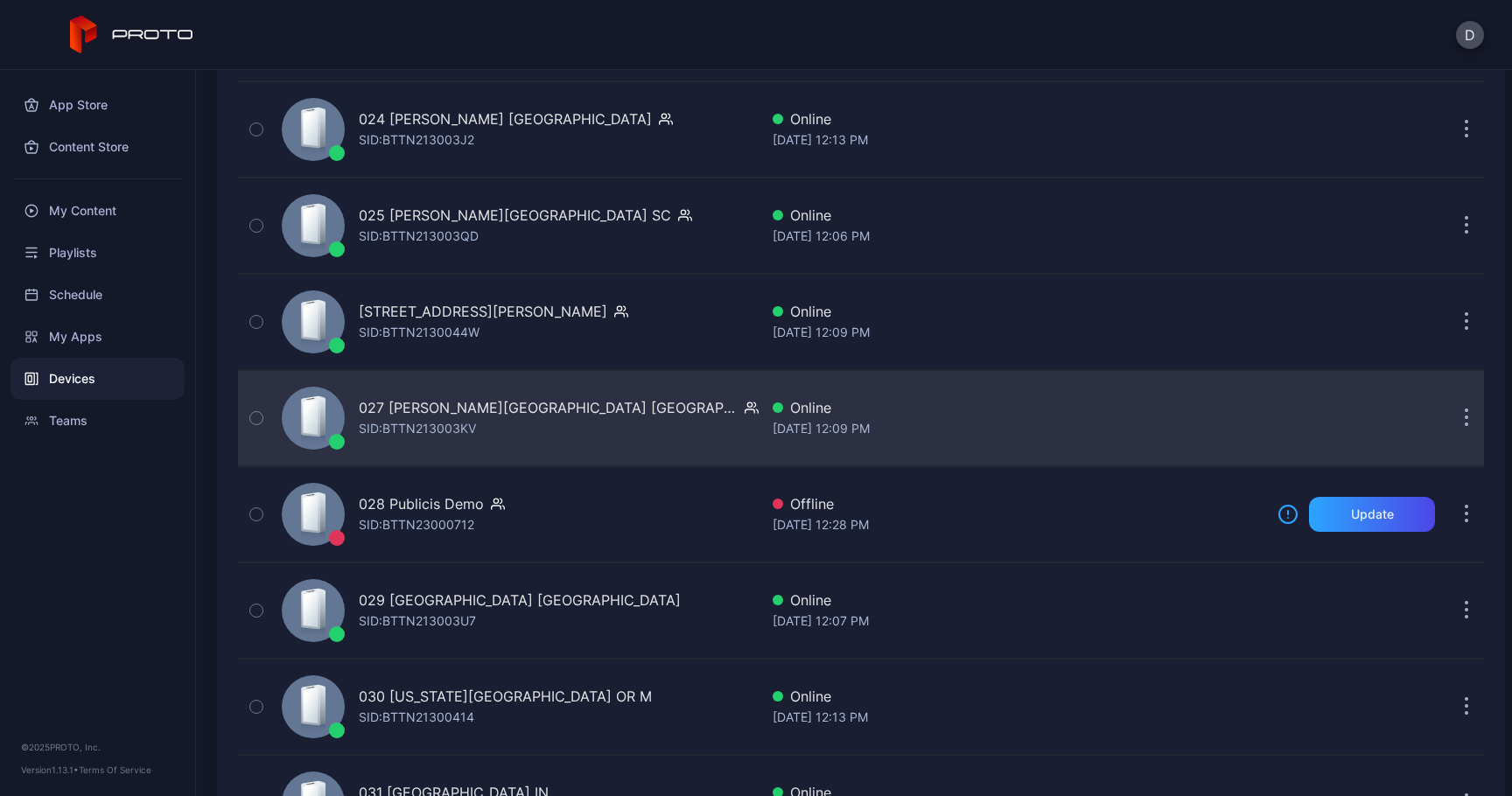
click at [518, 418] on div "027 [PERSON_NAME][GEOGRAPHIC_DATA] [GEOGRAPHIC_DATA] SID: BTTN213003KV" at bounding box center [558, 418] width 400 height 42
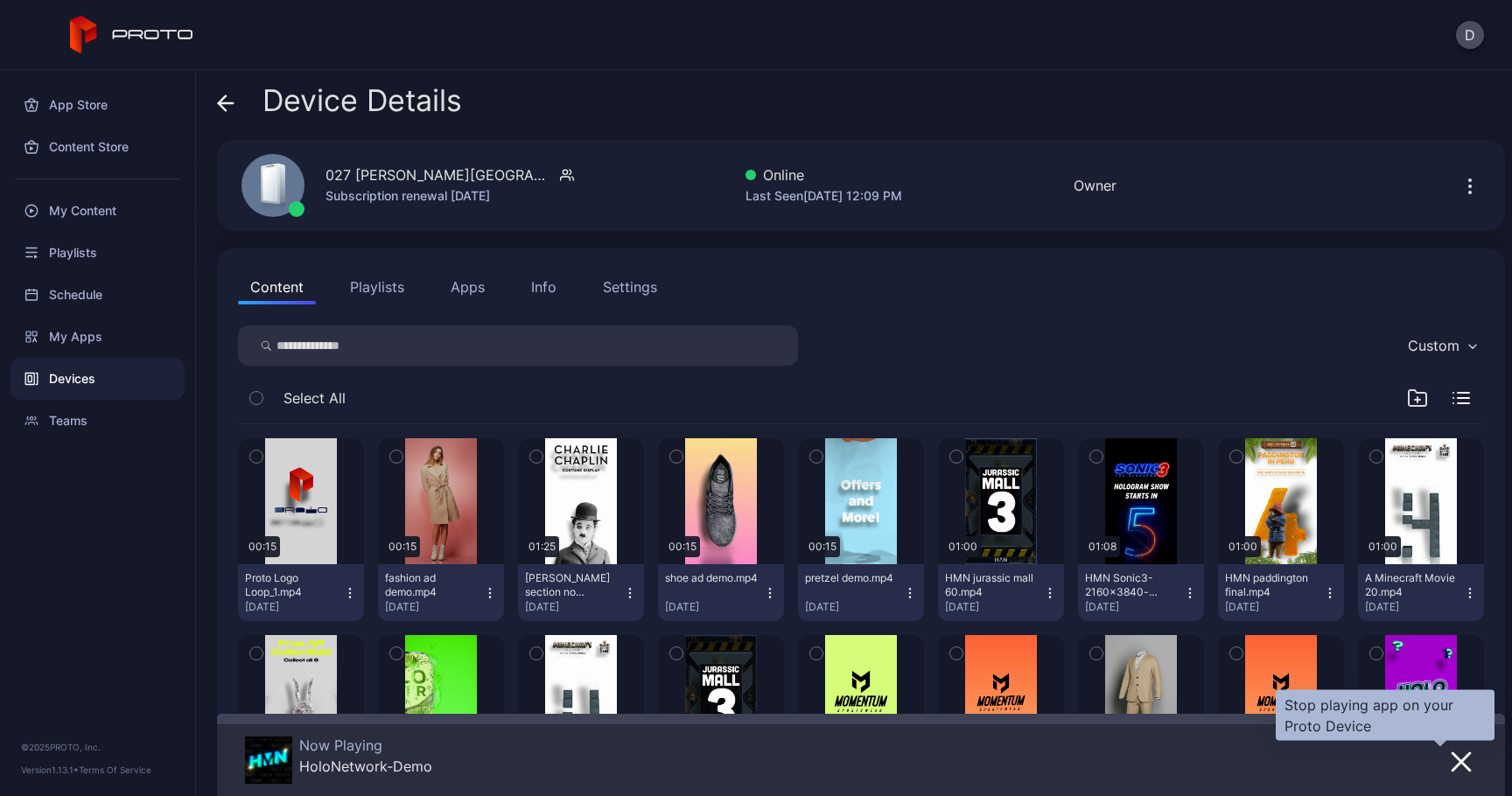
click at [1452, 764] on icon "button" at bounding box center [1461, 761] width 18 height 18
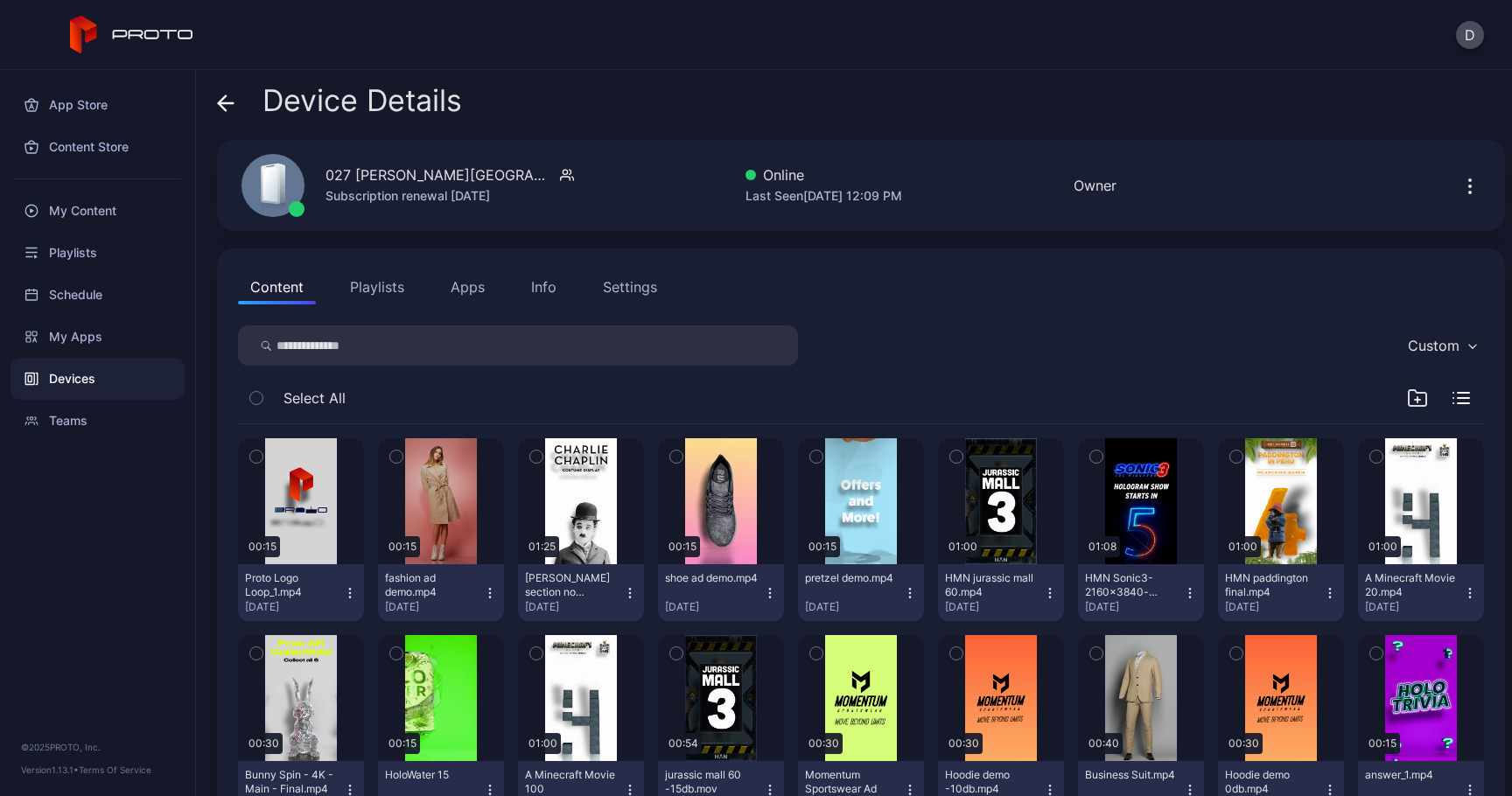
click at [467, 290] on button "Apps" at bounding box center [468, 287] width 59 height 35
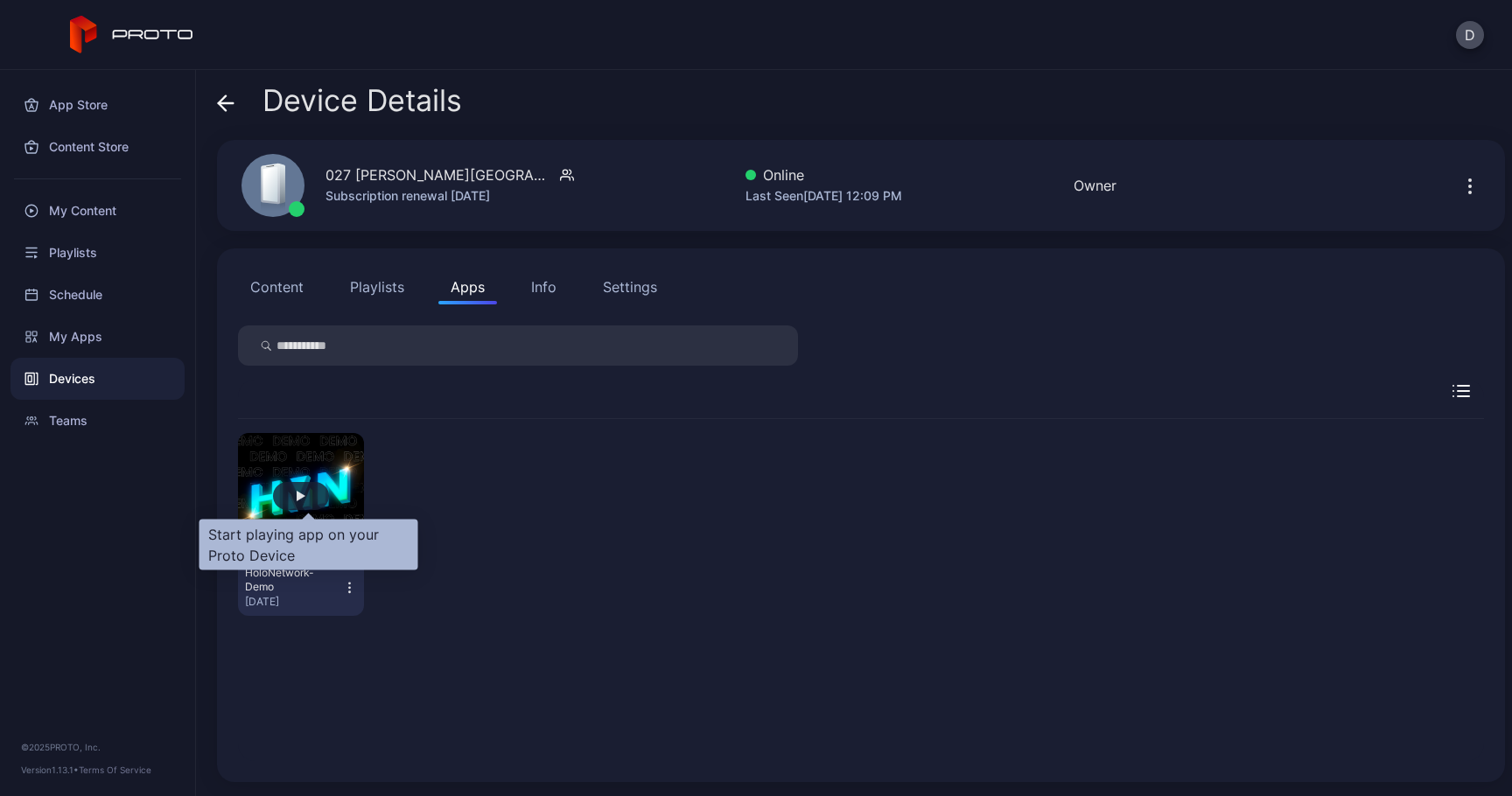
click at [301, 500] on div "button" at bounding box center [301, 496] width 56 height 28
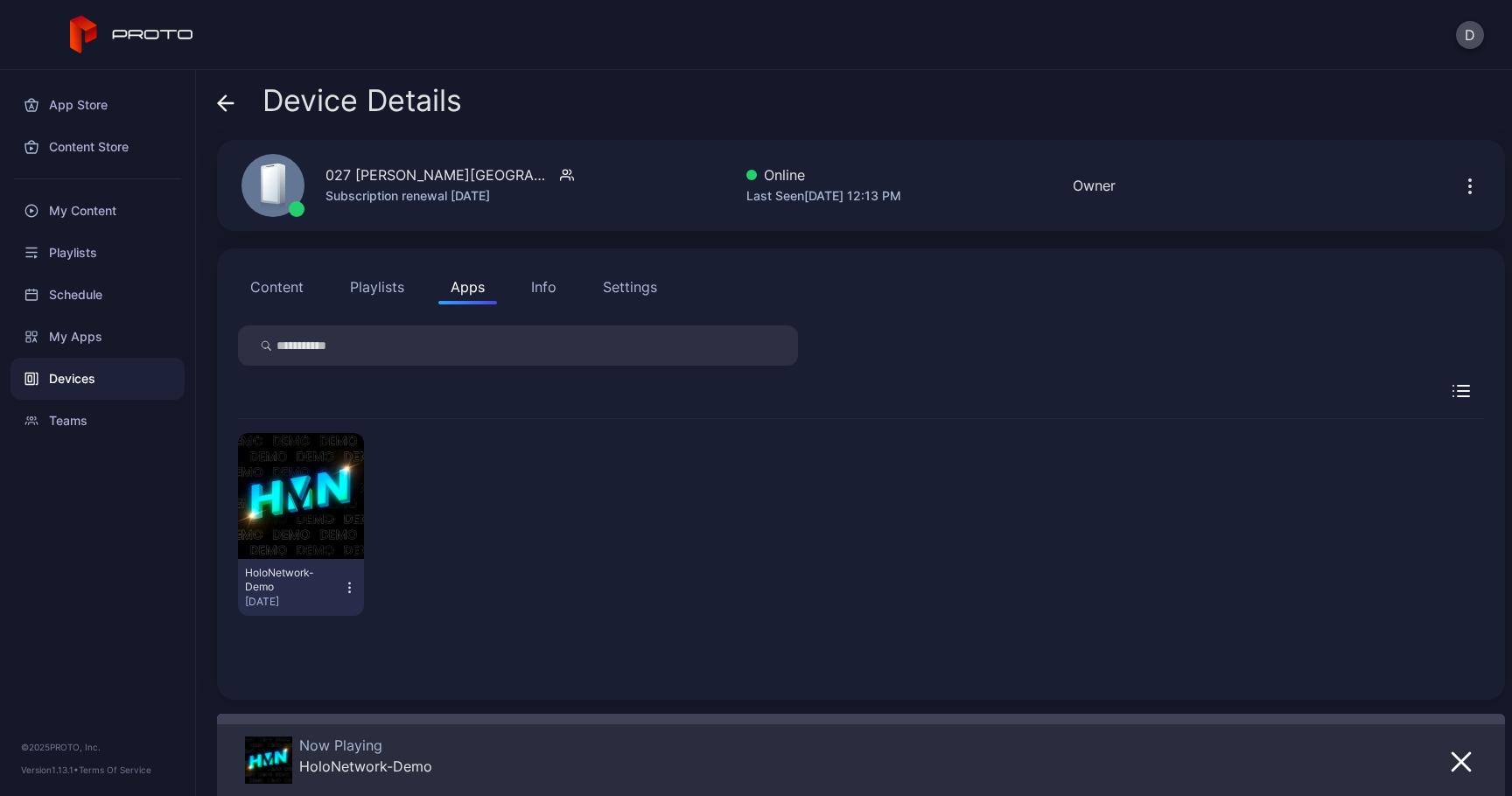
click at [232, 104] on icon at bounding box center [226, 104] width 15 height 0
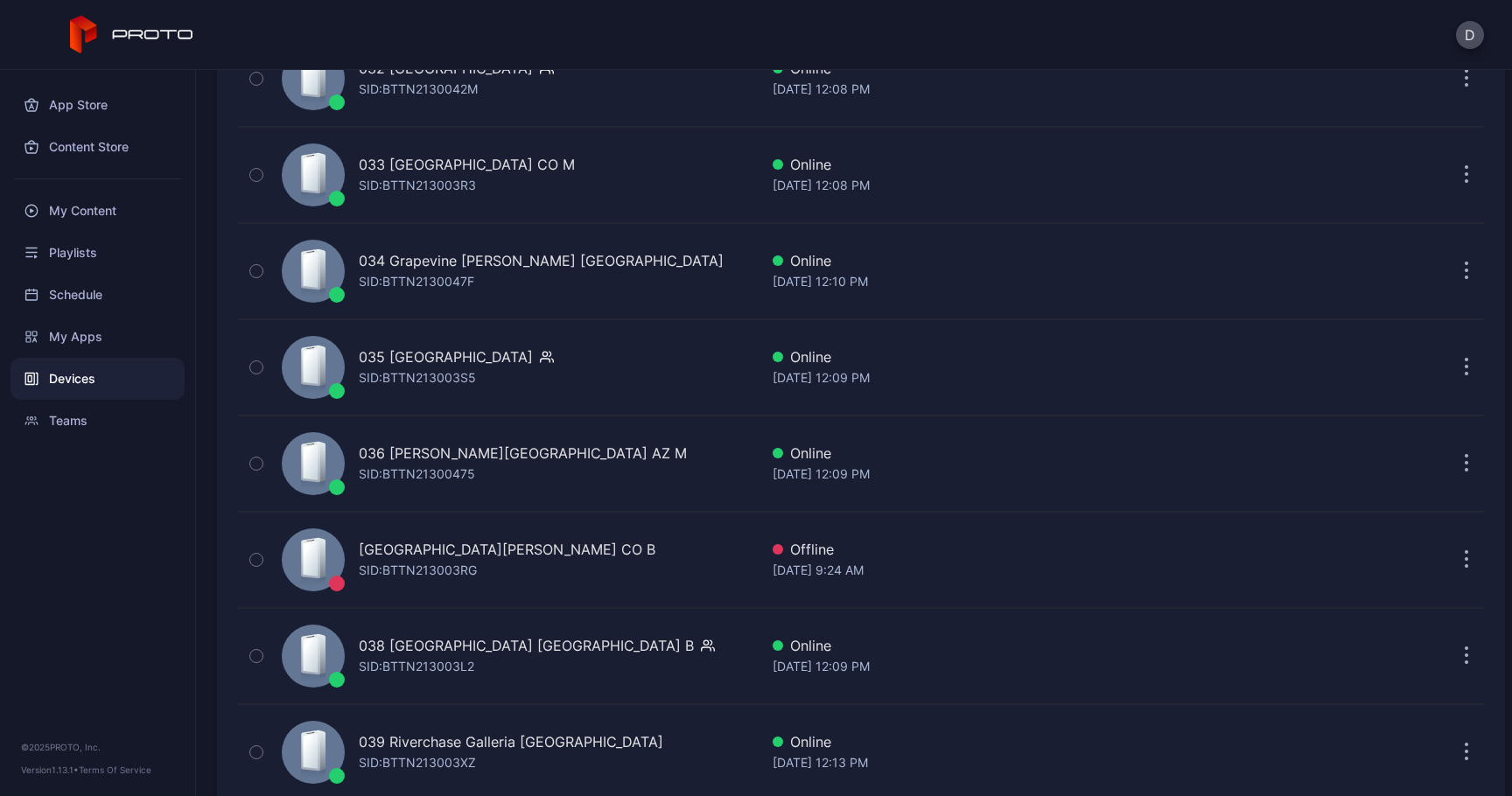
scroll to position [3345, 0]
click at [420, 378] on div "SID: BTTN213003S5" at bounding box center [417, 377] width 118 height 21
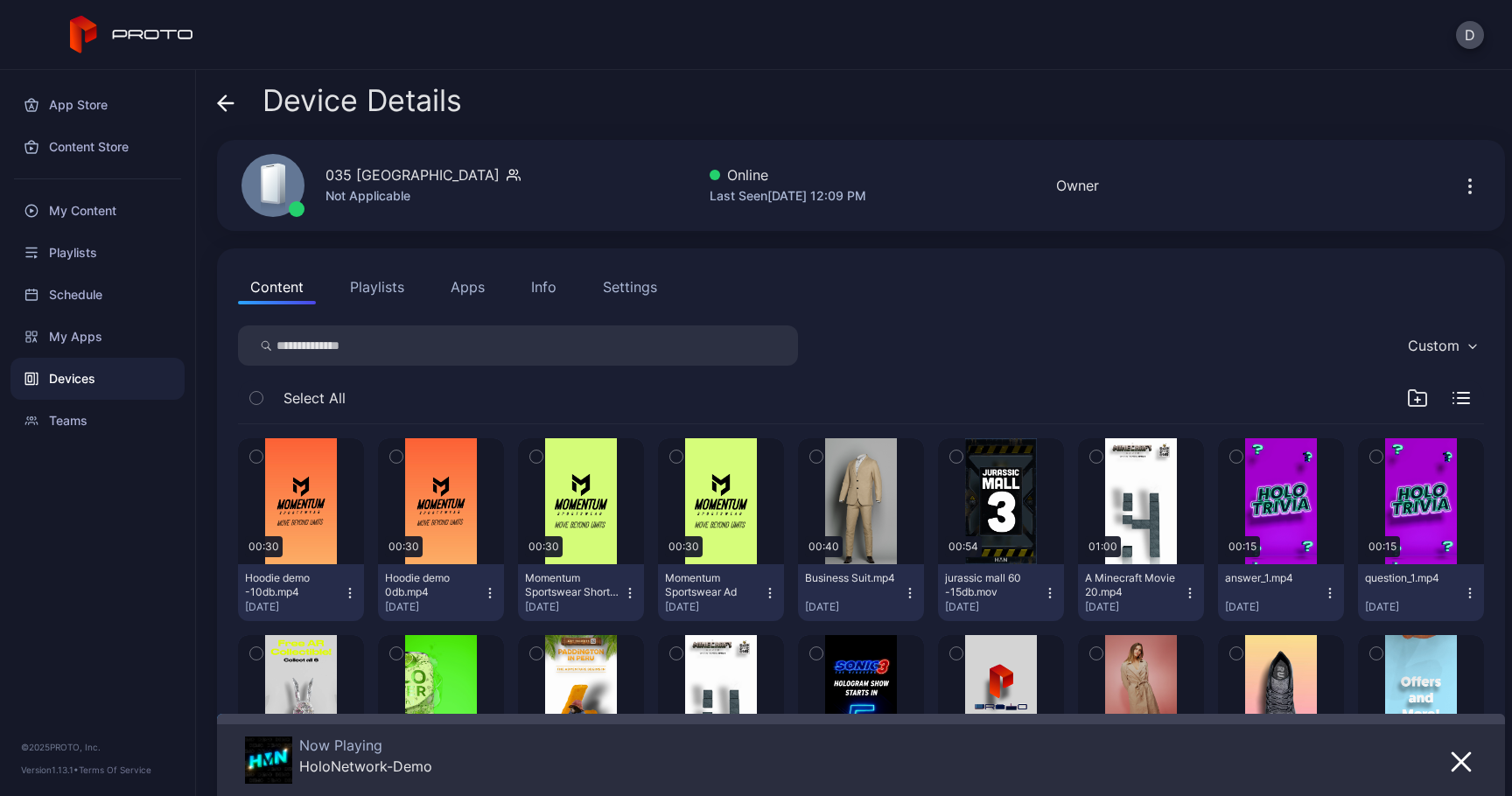
click at [470, 278] on button "Apps" at bounding box center [468, 287] width 59 height 35
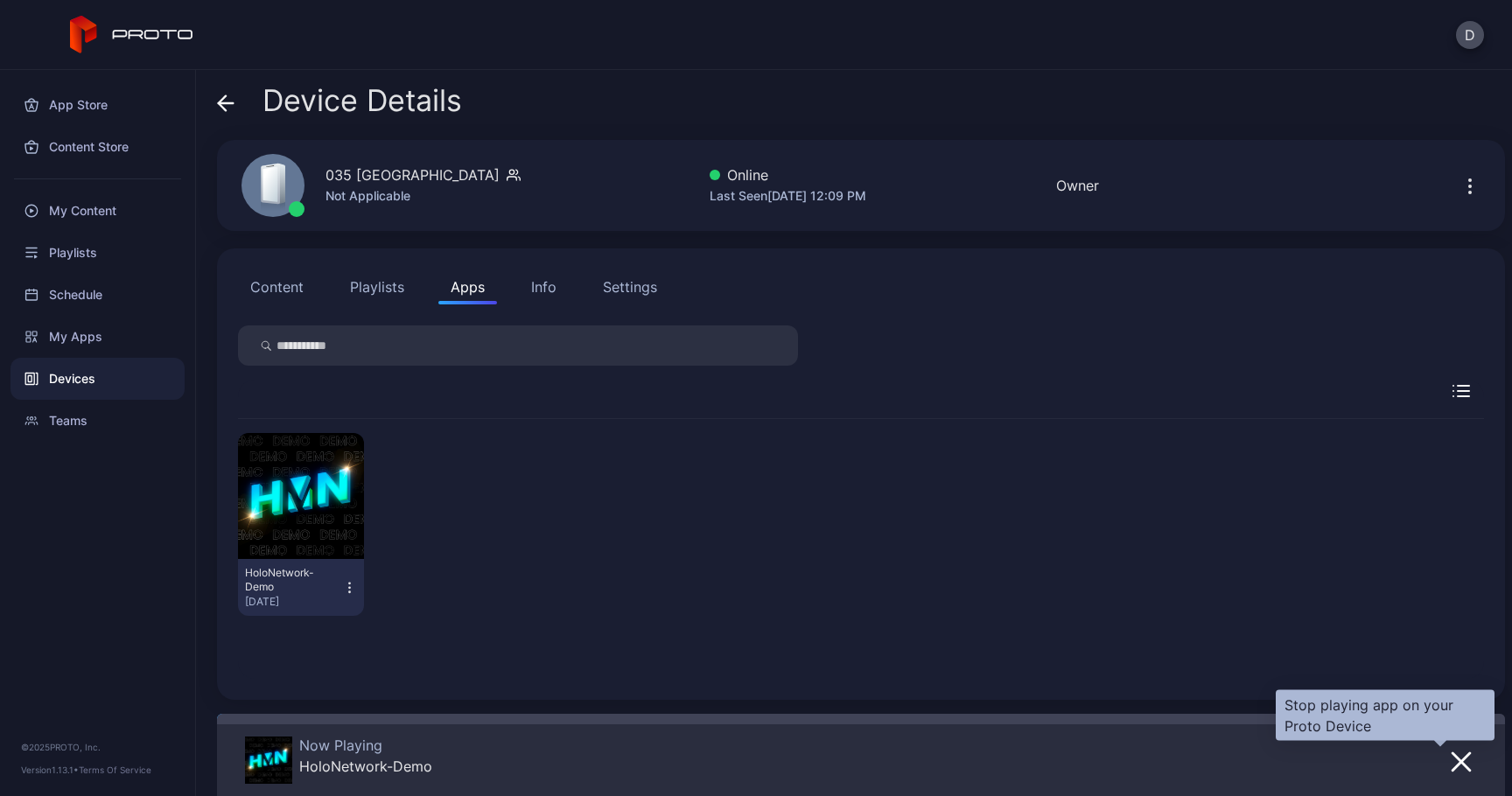
click at [1451, 756] on icon "button" at bounding box center [1462, 761] width 21 height 21
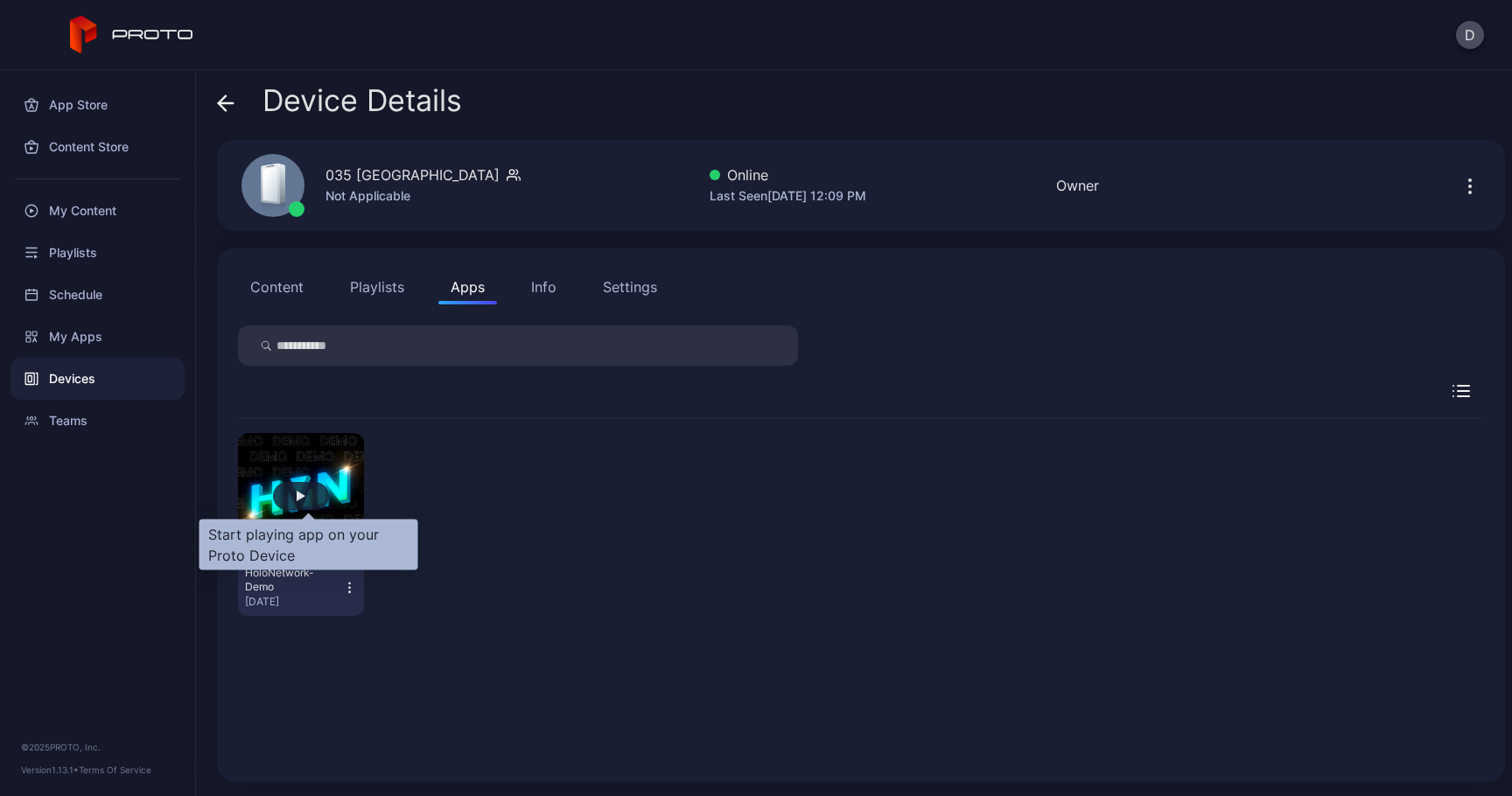
click at [315, 495] on div "button" at bounding box center [301, 496] width 56 height 28
